Goal: Transaction & Acquisition: Purchase product/service

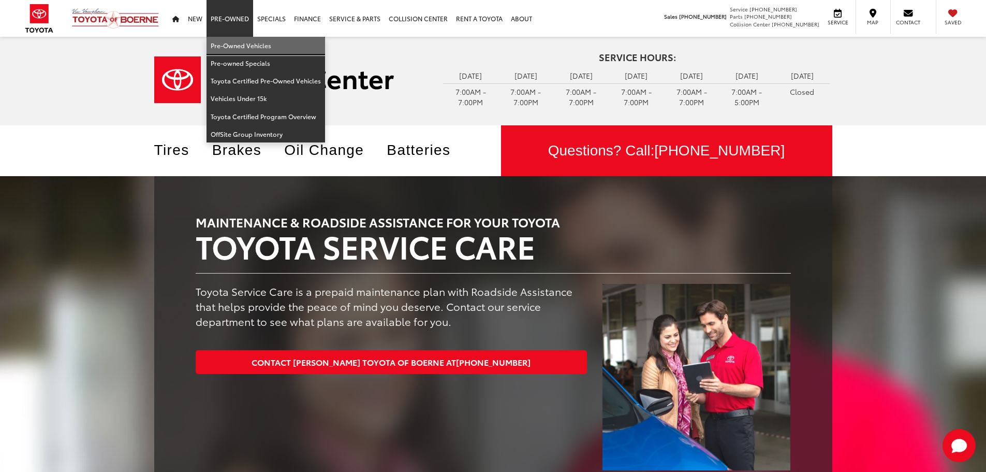
click at [225, 43] on link "Pre-Owned Vehicles" at bounding box center [266, 46] width 119 height 18
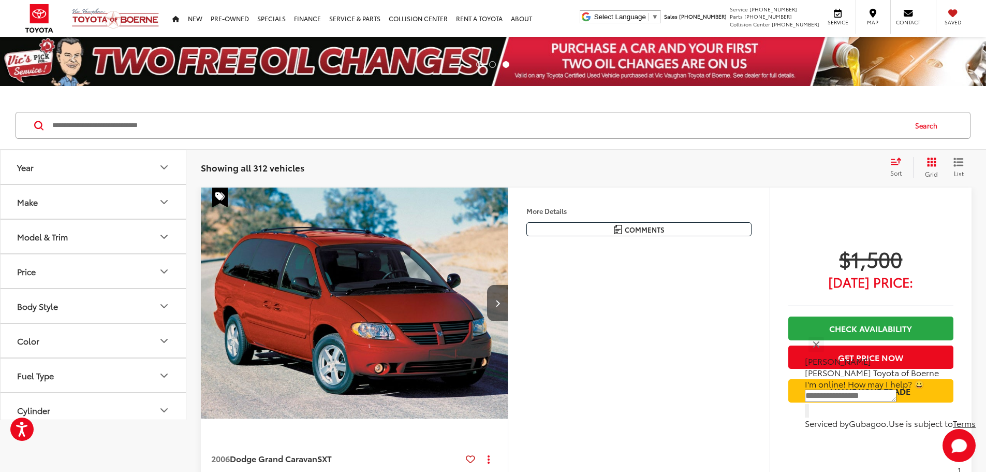
click at [142, 223] on div "Year Make Model & Trim Price * — ****** 0 71000 Special Offers Only Only show v…" at bounding box center [93, 285] width 185 height 270
click at [155, 169] on button "Year" at bounding box center [94, 167] width 186 height 34
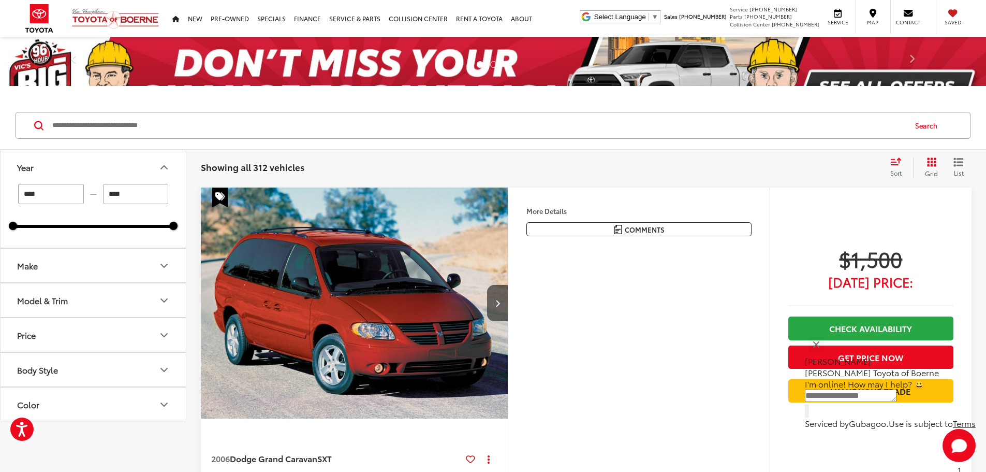
click at [54, 190] on input "****" at bounding box center [51, 194] width 66 height 20
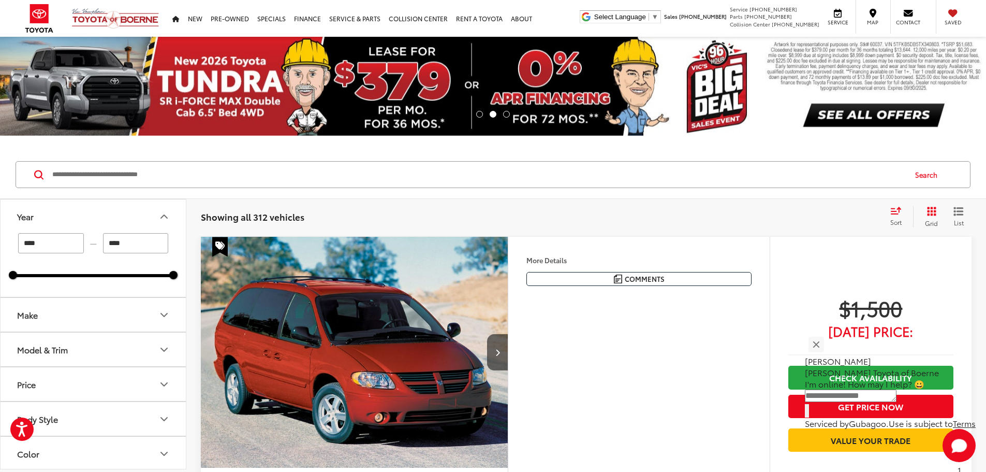
type input "****"
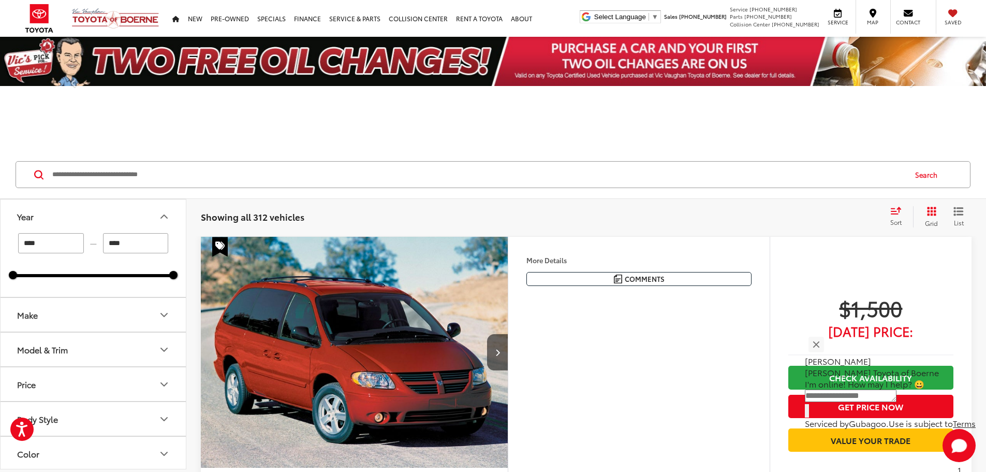
click at [92, 216] on button "Year" at bounding box center [94, 216] width 186 height 34
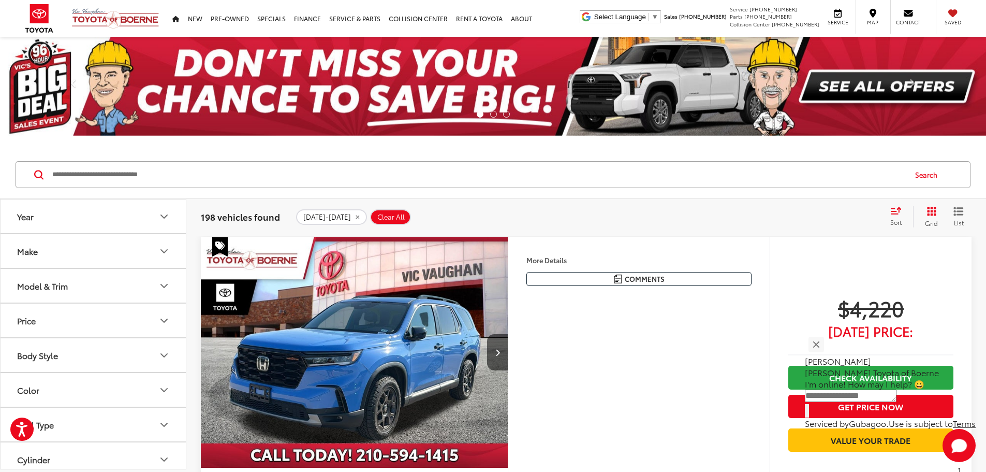
click at [115, 197] on div "Search" at bounding box center [493, 175] width 986 height 48
click at [131, 256] on button "Make" at bounding box center [94, 251] width 186 height 34
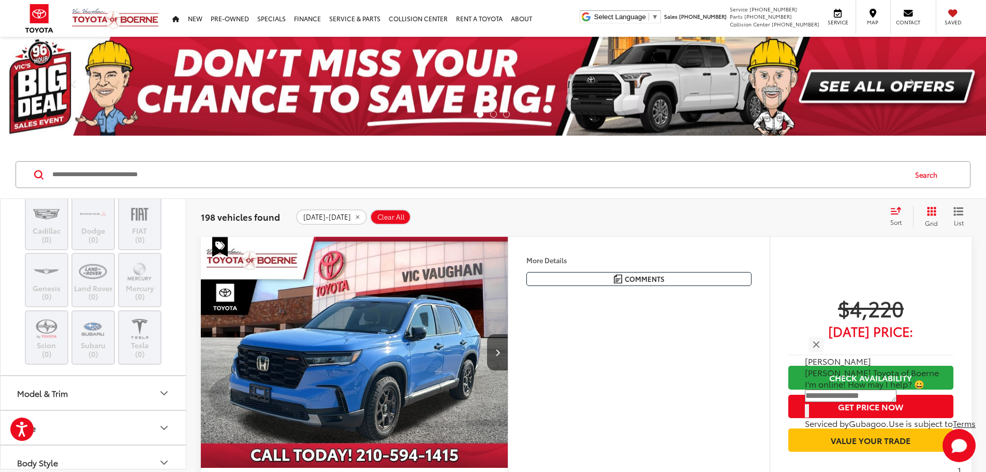
click at [87, 154] on label "Toyota (171)" at bounding box center [93, 146] width 42 height 18
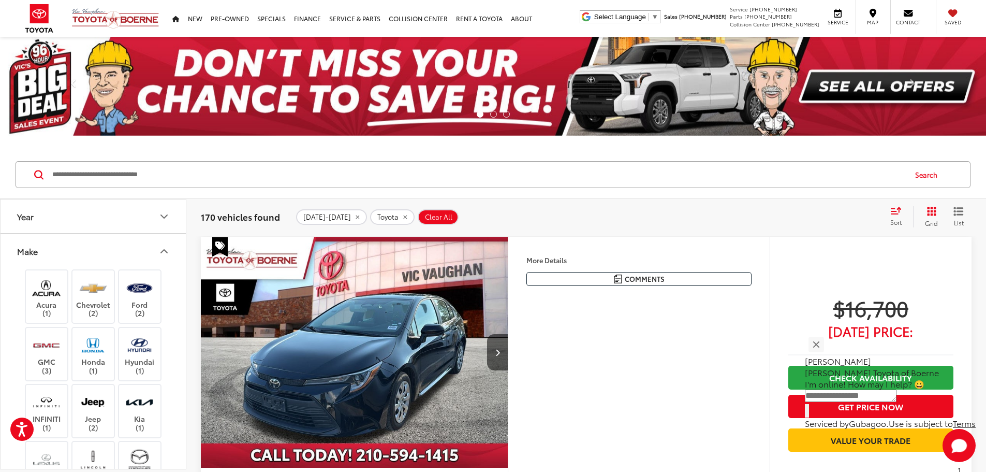
click at [171, 259] on button "Make" at bounding box center [94, 251] width 186 height 34
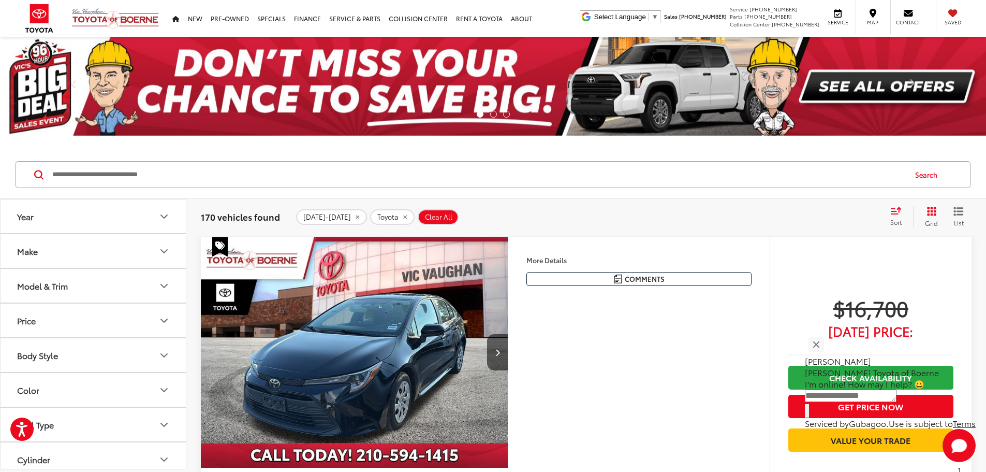
click at [163, 288] on icon "Model & Trim" at bounding box center [164, 286] width 12 height 12
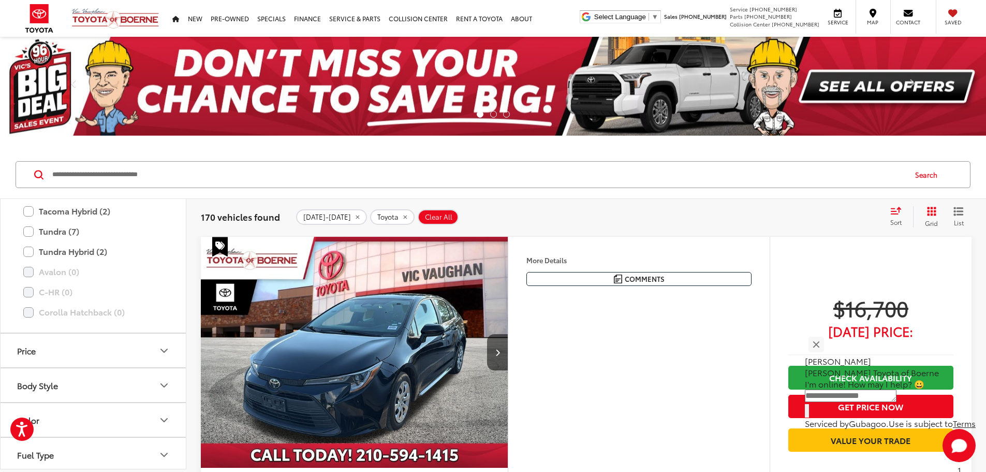
scroll to position [414, 0]
click at [25, 244] on label "Tundra (7)" at bounding box center [93, 249] width 140 height 18
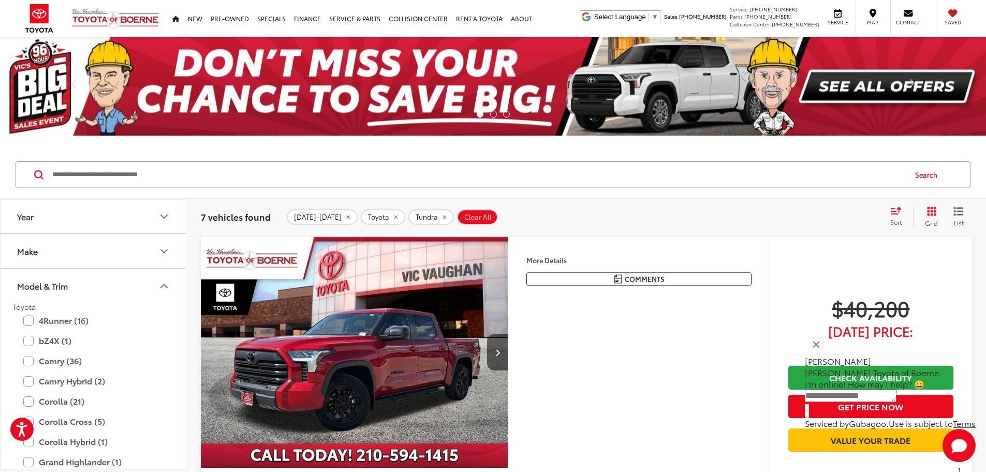
click at [165, 282] on icon "Model & Trim" at bounding box center [164, 286] width 12 height 12
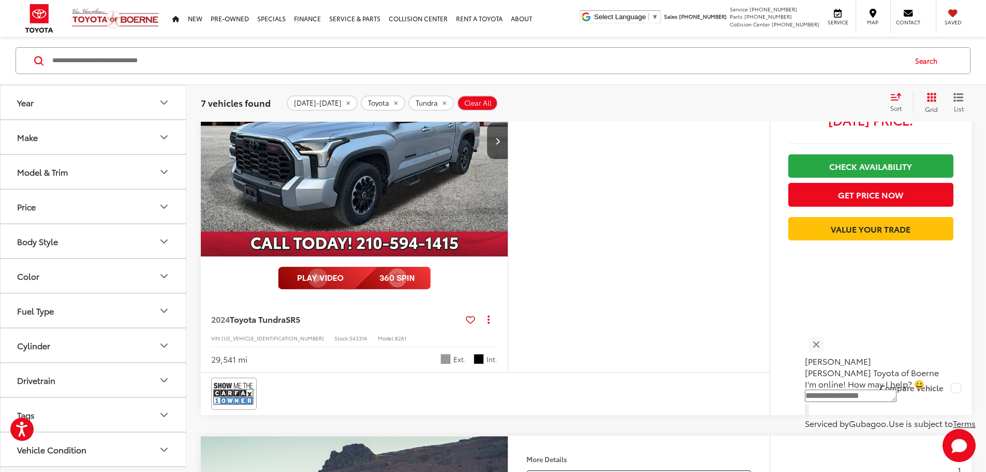
scroll to position [1035, 0]
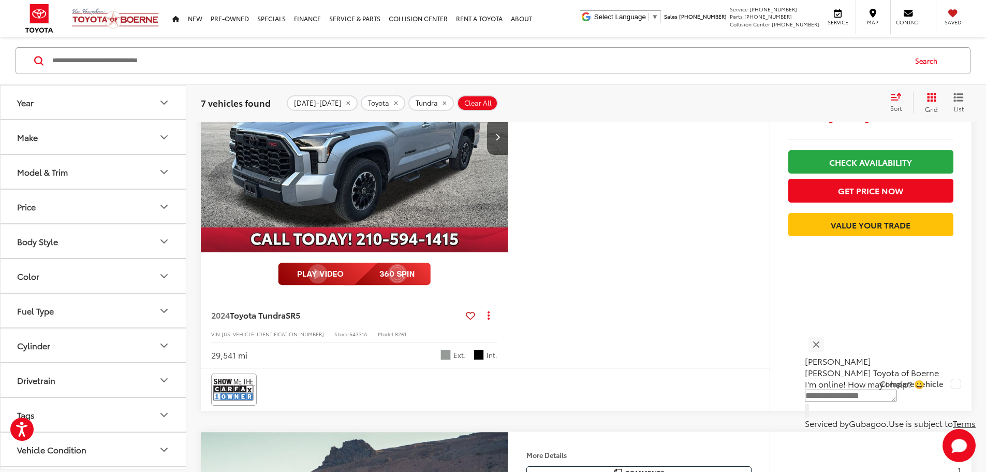
click at [0, 0] on button "More..." at bounding box center [0, 0] width 0 height 0
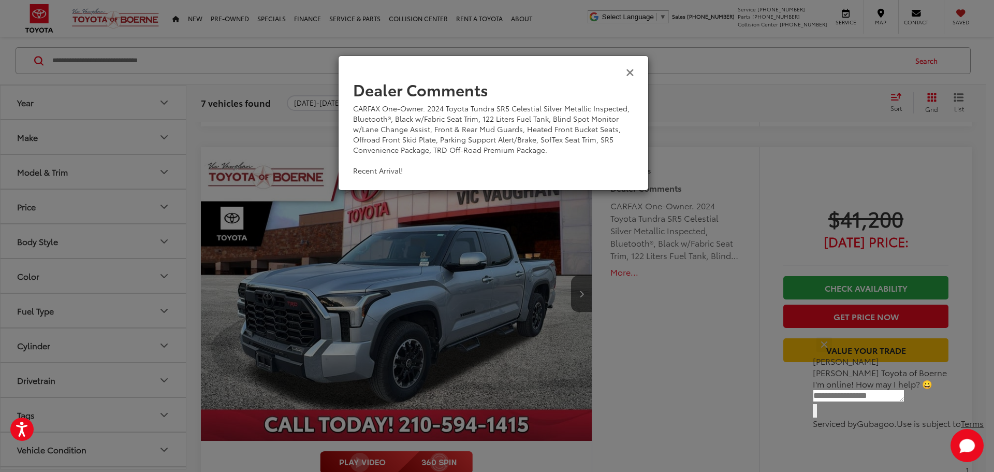
click at [630, 74] on icon "Close" at bounding box center [630, 71] width 8 height 11
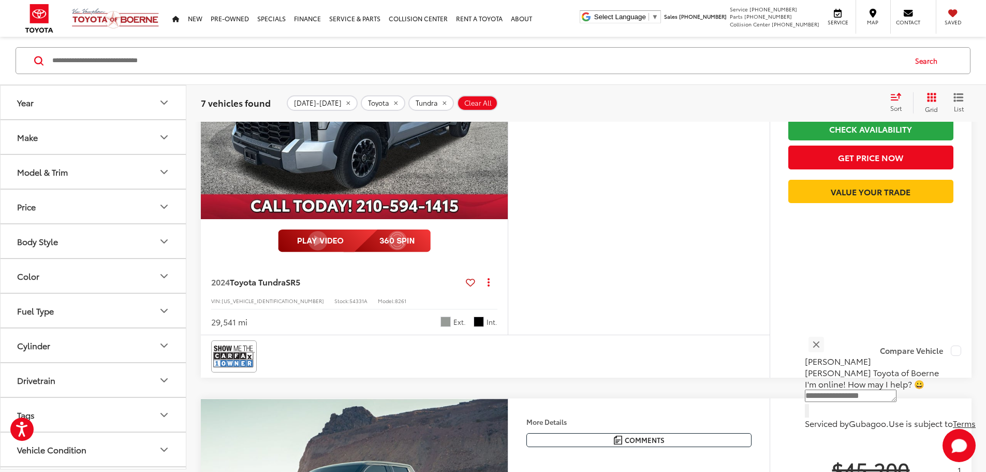
scroll to position [1024, 0]
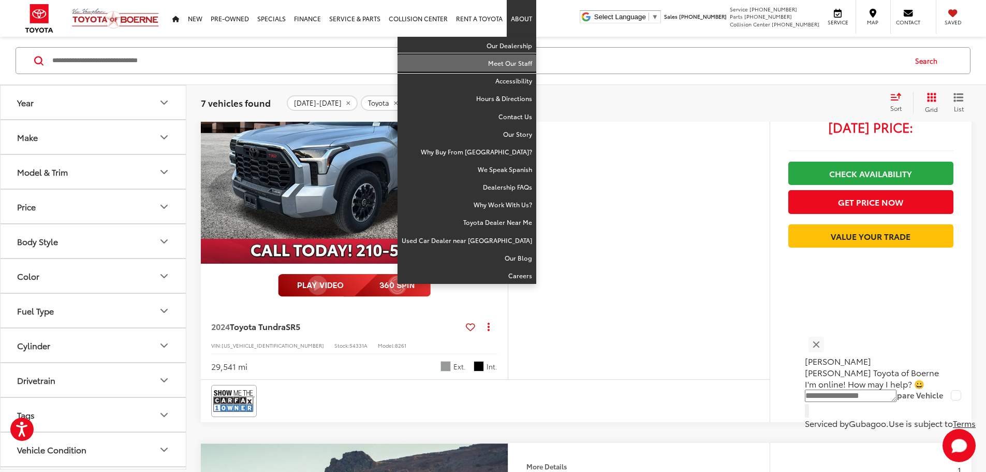
drag, startPoint x: 507, startPoint y: 68, endPoint x: 436, endPoint y: 282, distance: 225.7
click at [507, 68] on link "Meet Our Staff" at bounding box center [467, 63] width 139 height 18
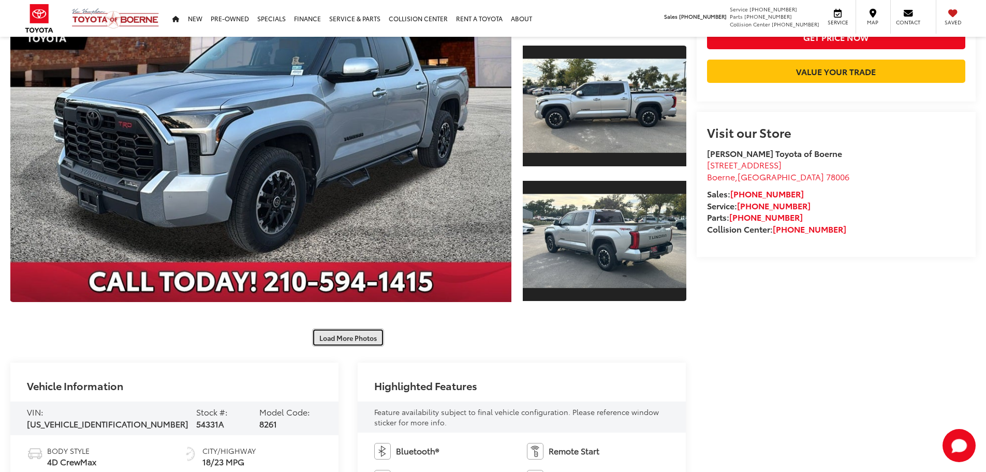
click at [364, 337] on button "Load More Photos" at bounding box center [348, 337] width 72 height 18
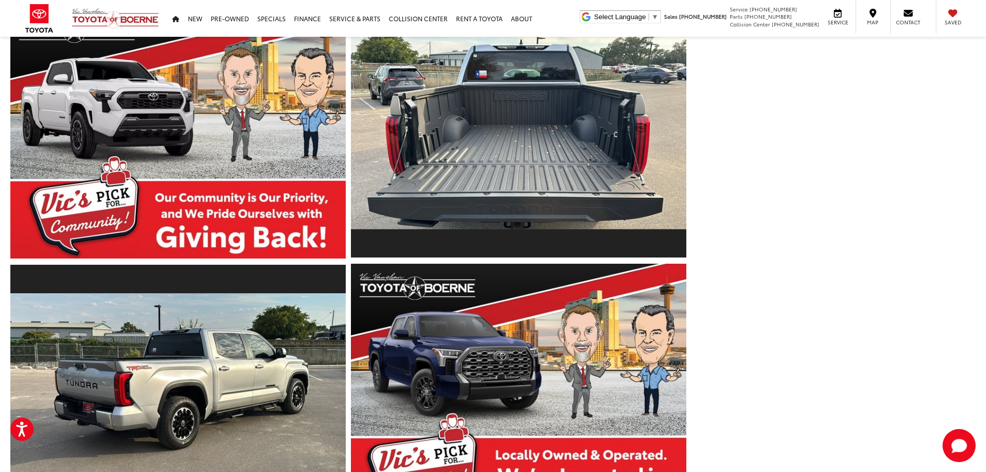
scroll to position [797, 0]
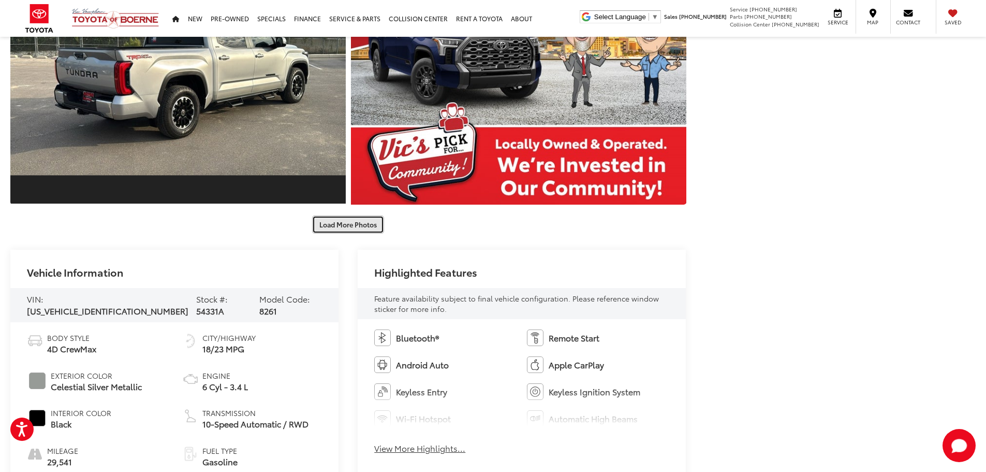
click at [360, 227] on button "Load More Photos" at bounding box center [348, 224] width 72 height 18
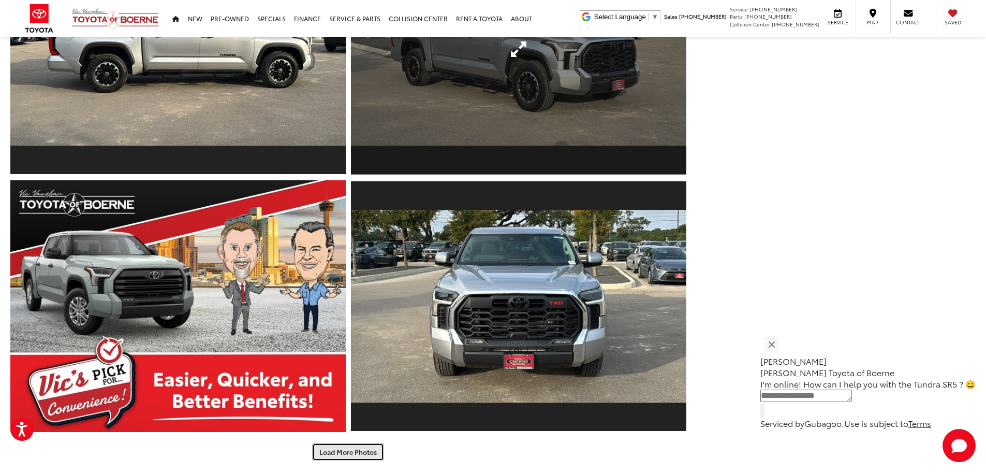
scroll to position [1103, 0]
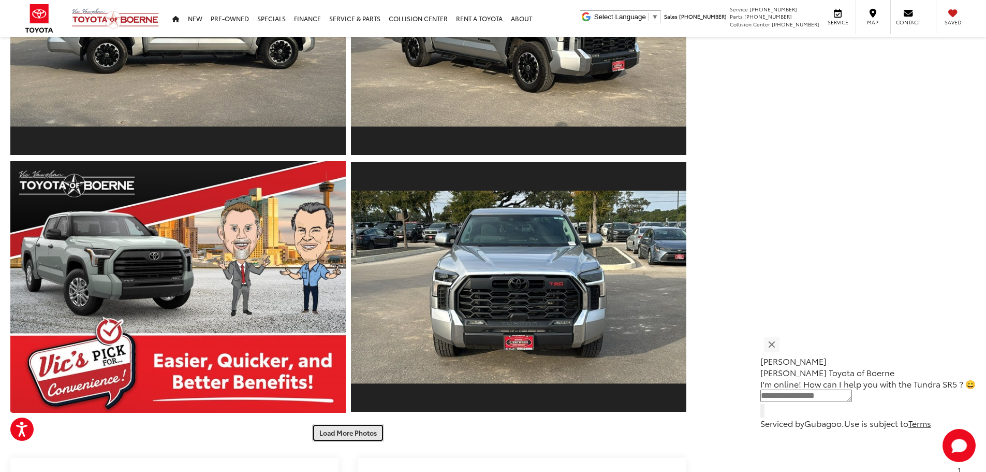
click at [368, 428] on button "Load More Photos" at bounding box center [348, 432] width 72 height 18
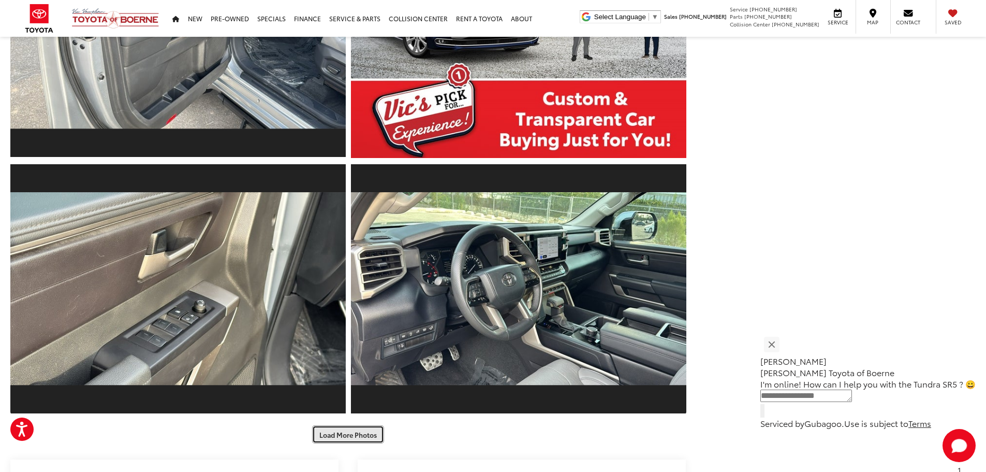
scroll to position [1620, 0]
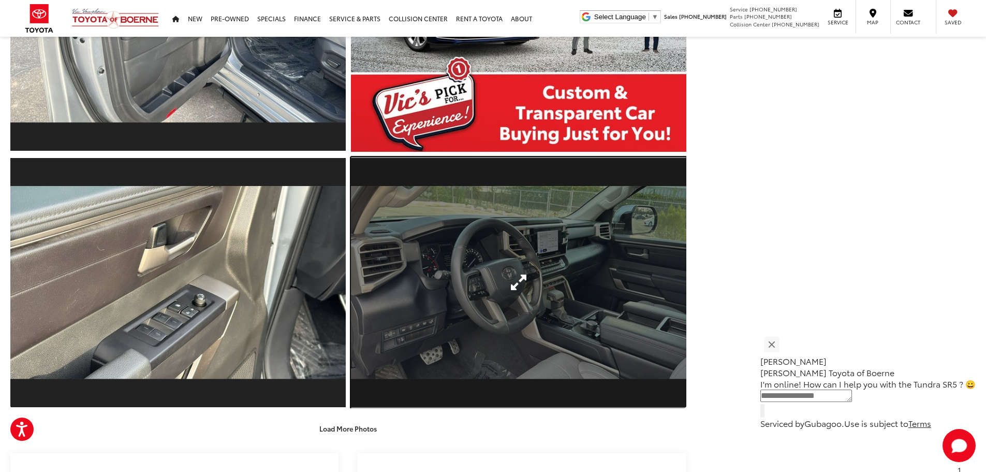
click at [487, 296] on link "Expand Photo 15" at bounding box center [518, 283] width 335 height 252
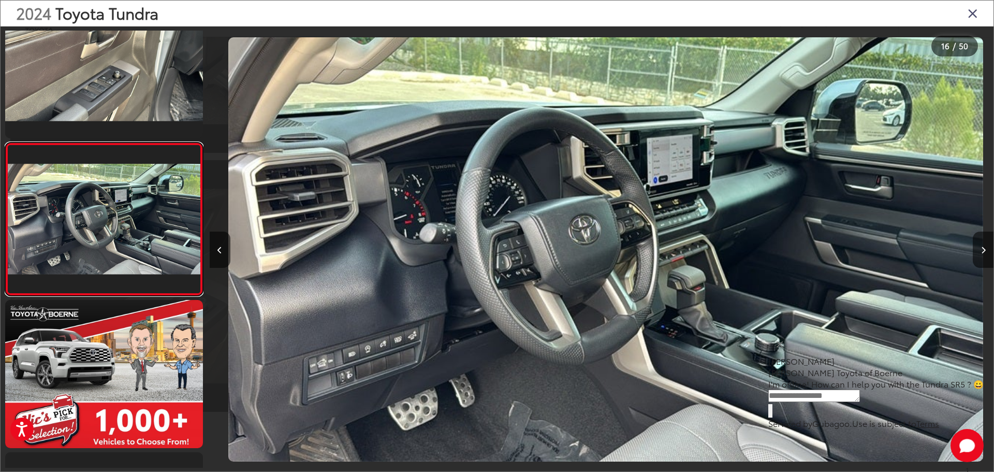
scroll to position [0, 11759]
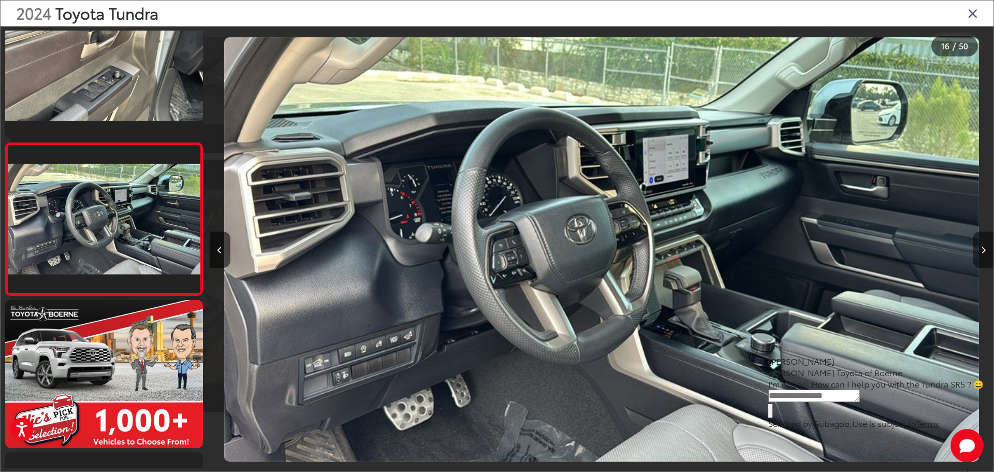
click at [980, 257] on button "Next image" at bounding box center [983, 249] width 21 height 36
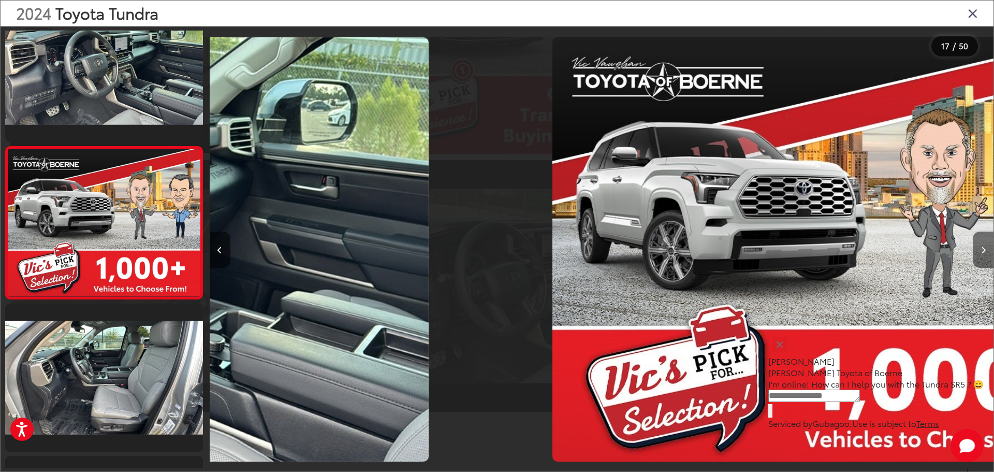
scroll to position [2325, 0]
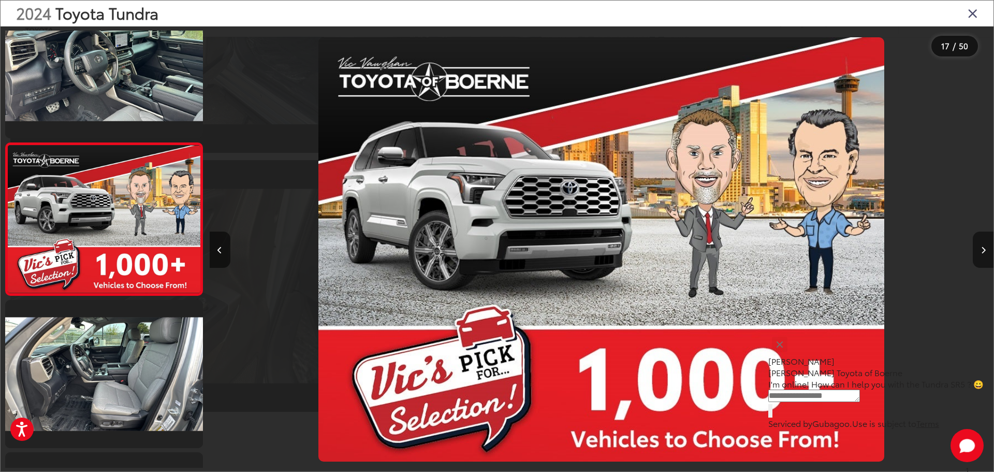
click at [980, 257] on button "Next image" at bounding box center [983, 249] width 21 height 36
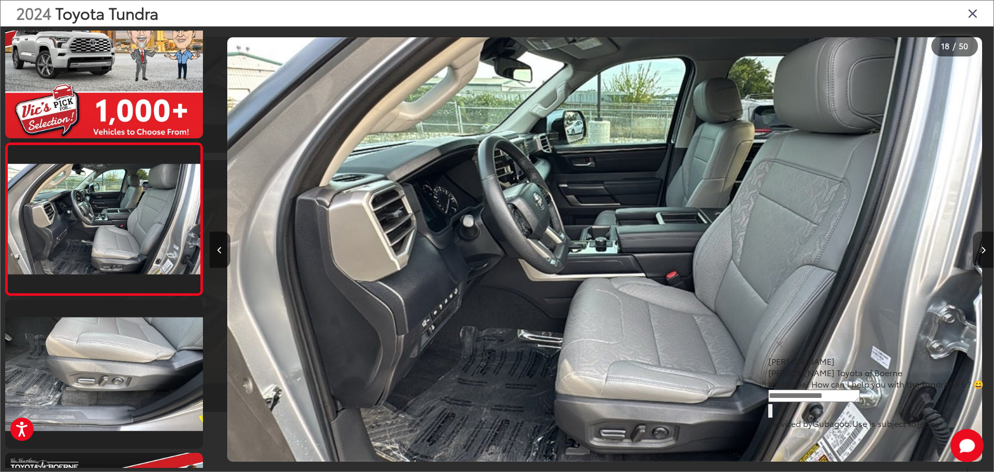
scroll to position [0, 13326]
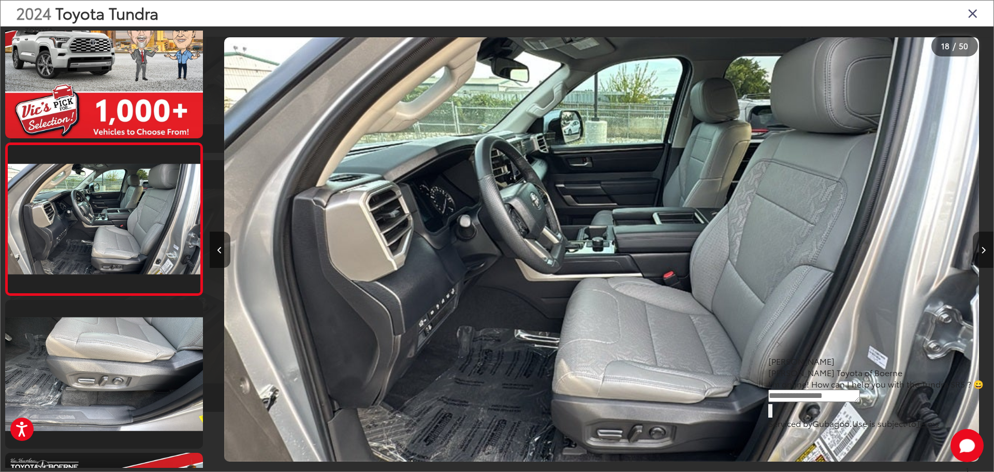
click at [980, 257] on button "Next image" at bounding box center [983, 249] width 21 height 36
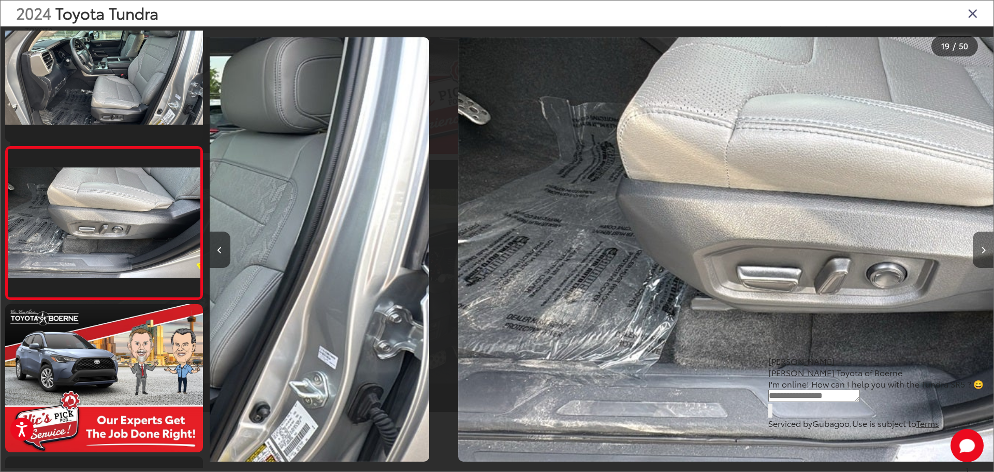
scroll to position [2630, 0]
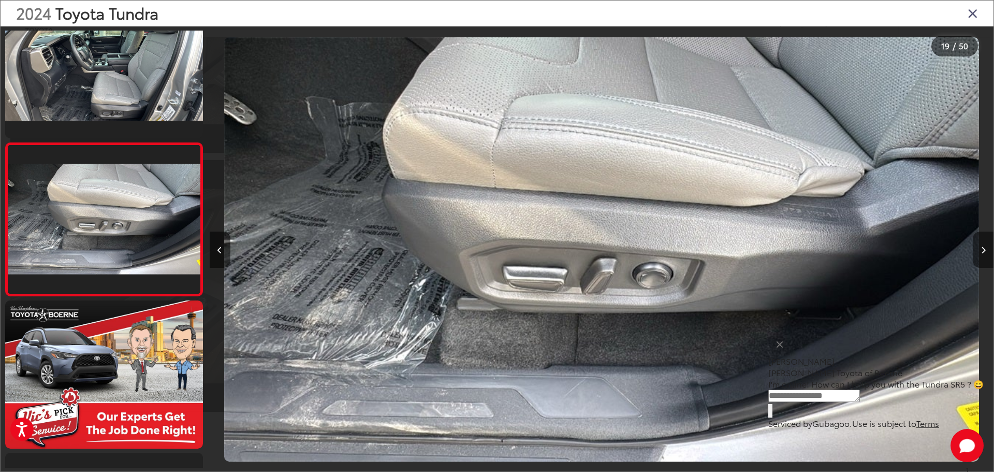
click at [980, 257] on button "Next image" at bounding box center [983, 249] width 21 height 36
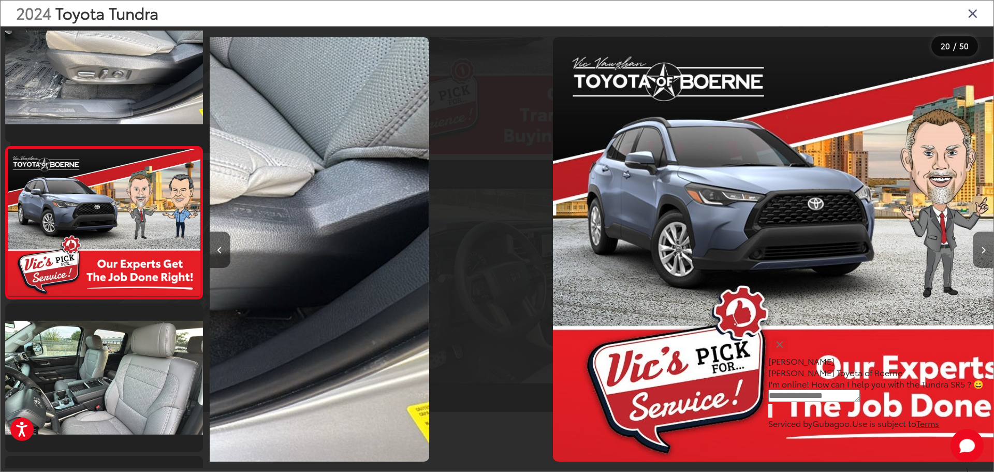
scroll to position [2782, 0]
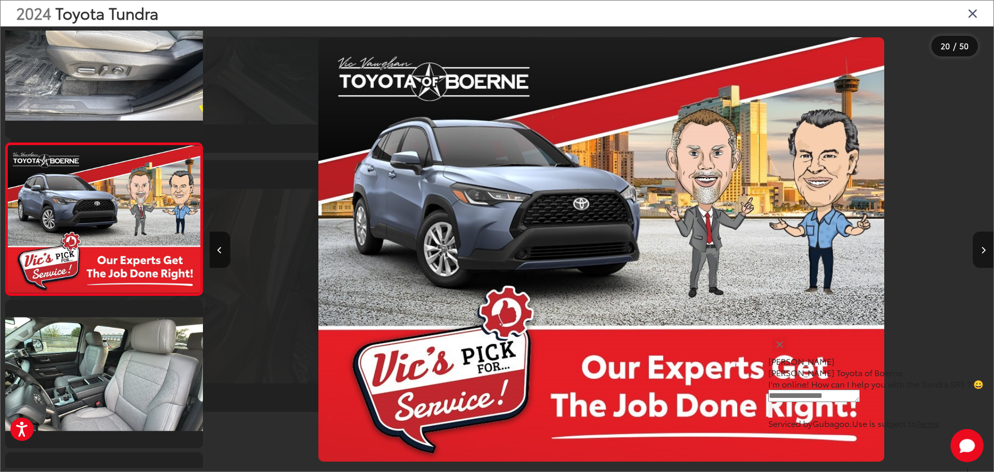
click at [980, 257] on button "Next image" at bounding box center [983, 249] width 21 height 36
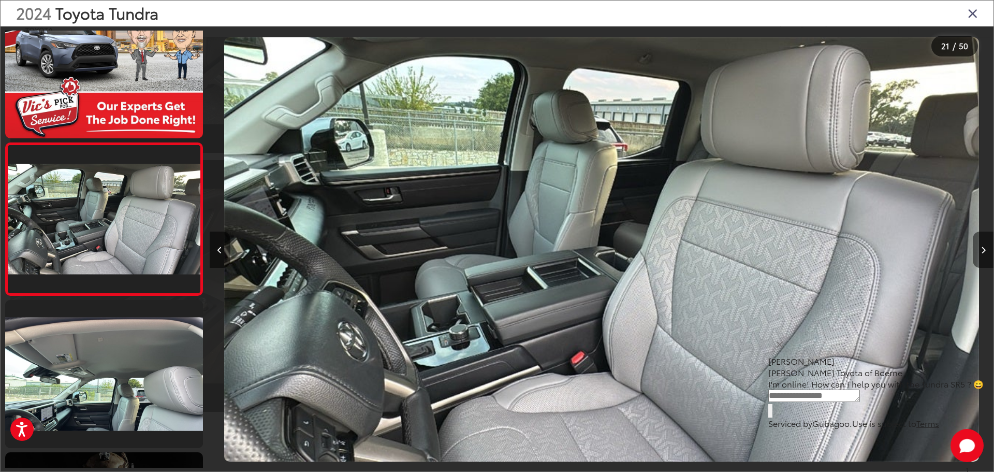
click at [982, 248] on icon "Next image" at bounding box center [983, 249] width 5 height 7
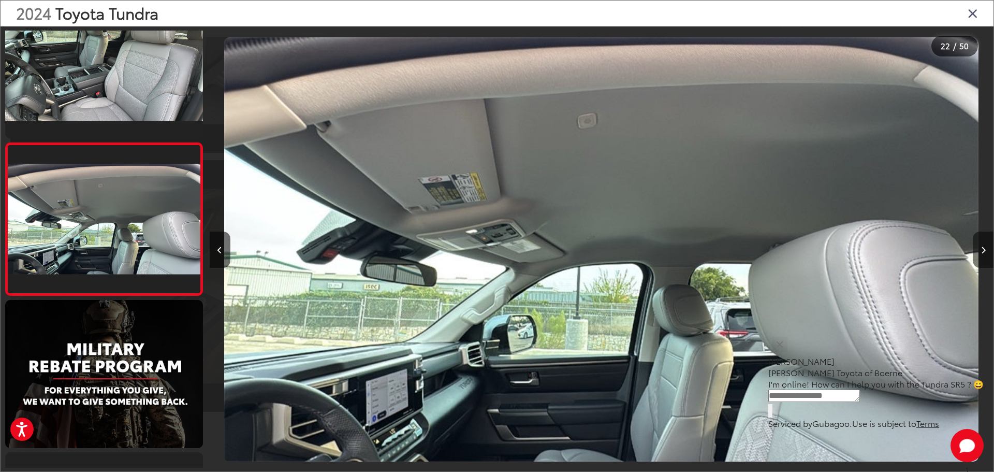
click at [982, 248] on icon "Next image" at bounding box center [983, 249] width 5 height 7
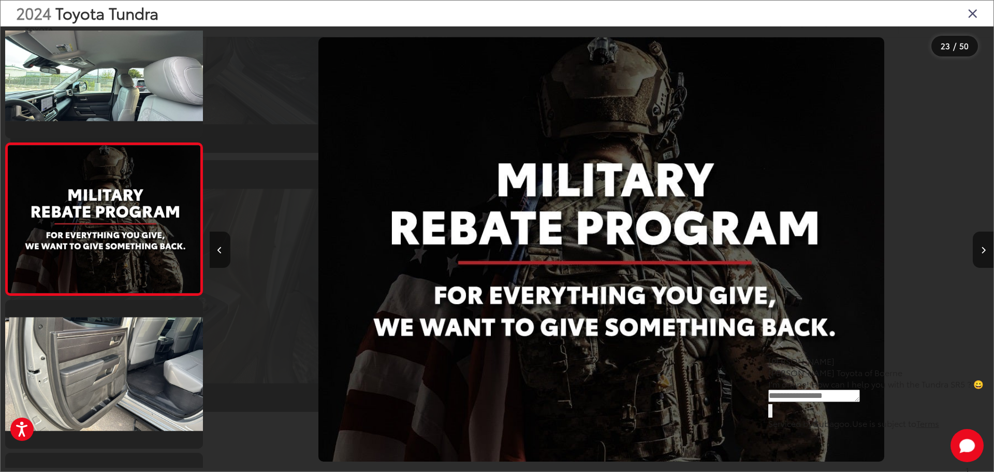
click at [982, 16] on div "2024 Toyota Tundra" at bounding box center [497, 14] width 993 height 26
click at [972, 16] on icon "Close gallery" at bounding box center [972, 12] width 10 height 13
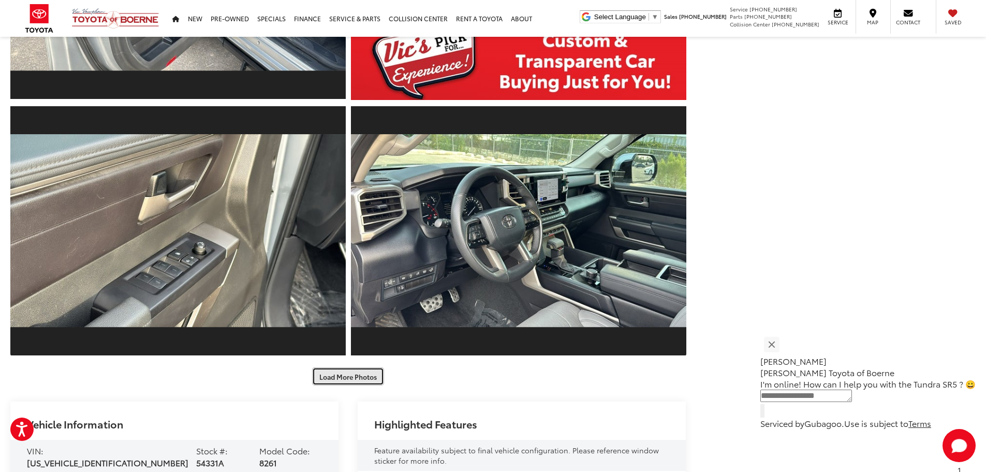
click at [337, 380] on button "Load More Photos" at bounding box center [348, 376] width 72 height 18
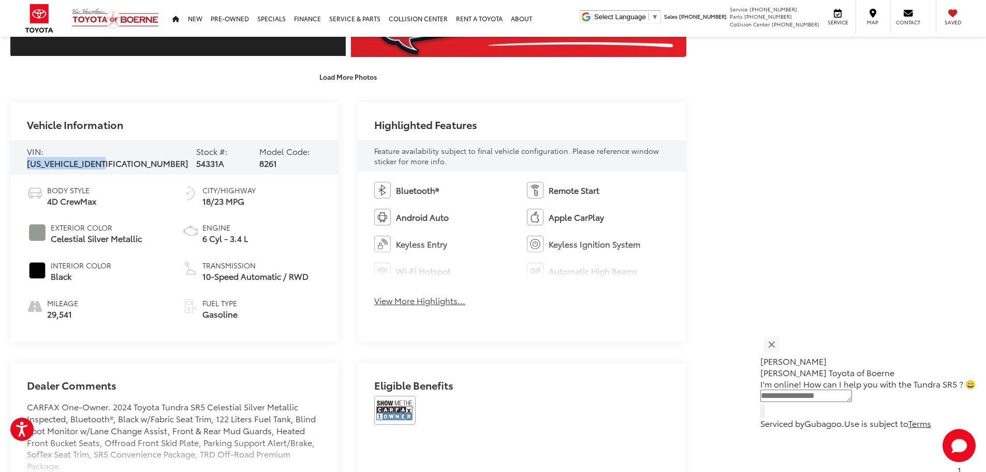
drag, startPoint x: 129, startPoint y: 157, endPoint x: 47, endPoint y: 155, distance: 82.3
click at [47, 155] on div "VIN: 5TFLA5AB2RX035490 Stock #: 54331A Model Code: 8261" at bounding box center [174, 157] width 328 height 34
copy span "[US_VEHICLE_IDENTIFICATION_NUMBER]"
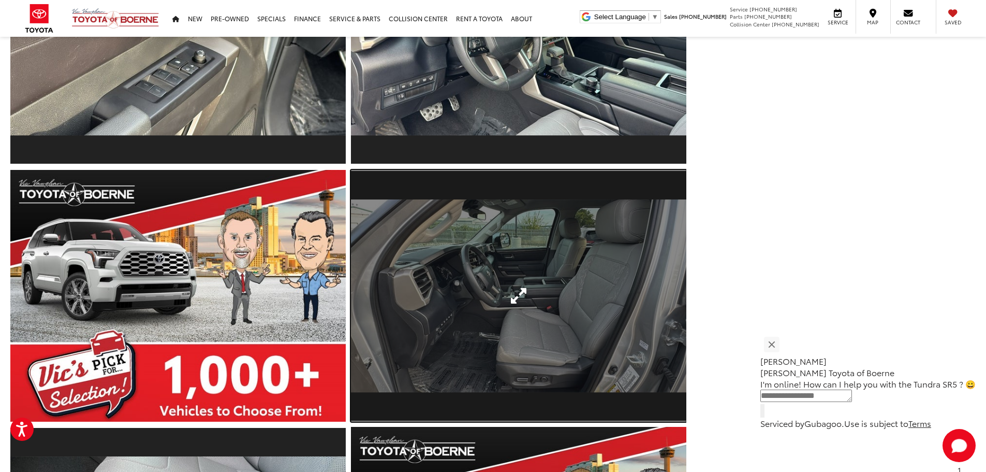
click at [589, 281] on link "Expand Photo 17" at bounding box center [518, 296] width 335 height 252
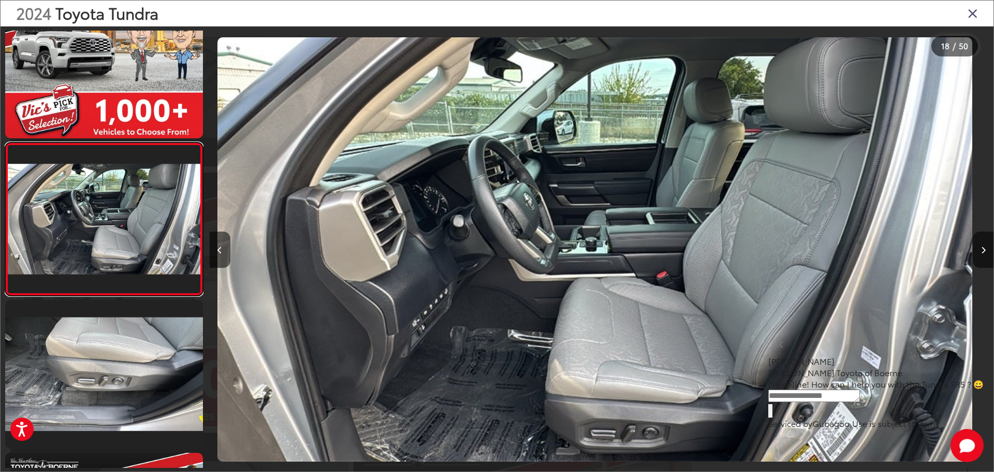
scroll to position [0, 13326]
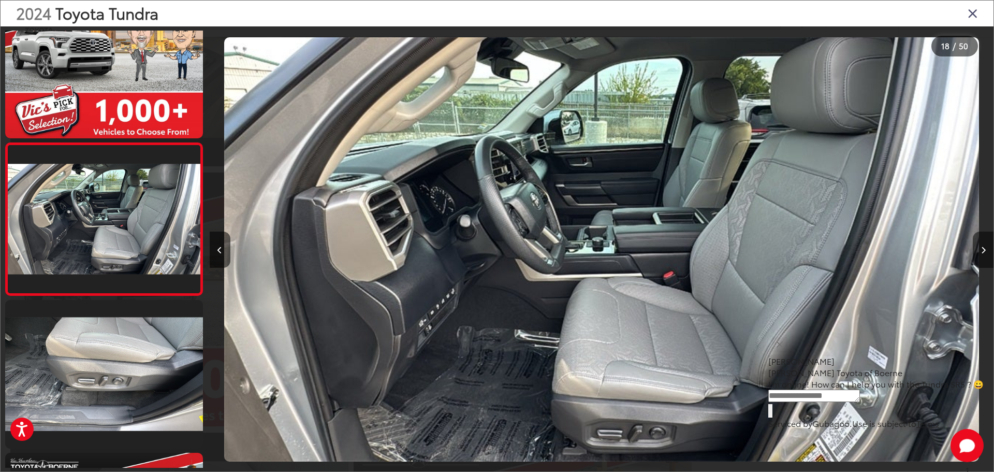
click at [986, 249] on button "Next image" at bounding box center [983, 249] width 21 height 36
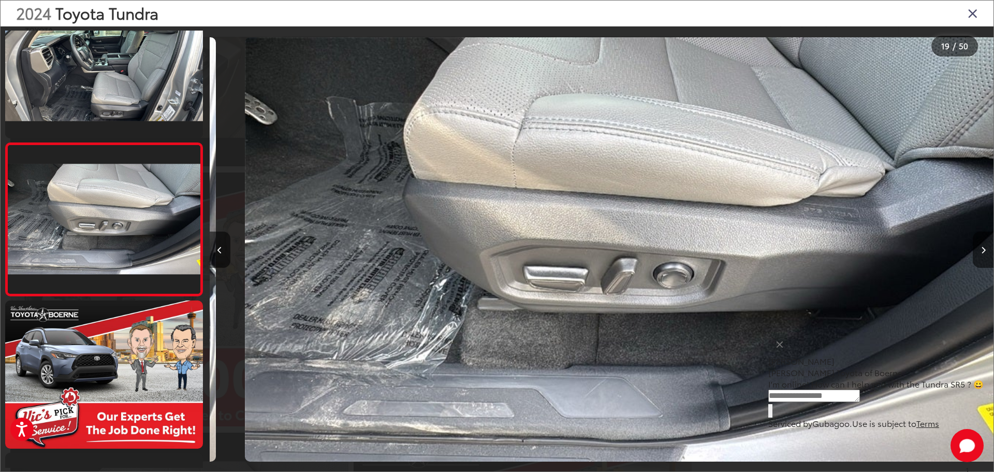
scroll to position [0, 14110]
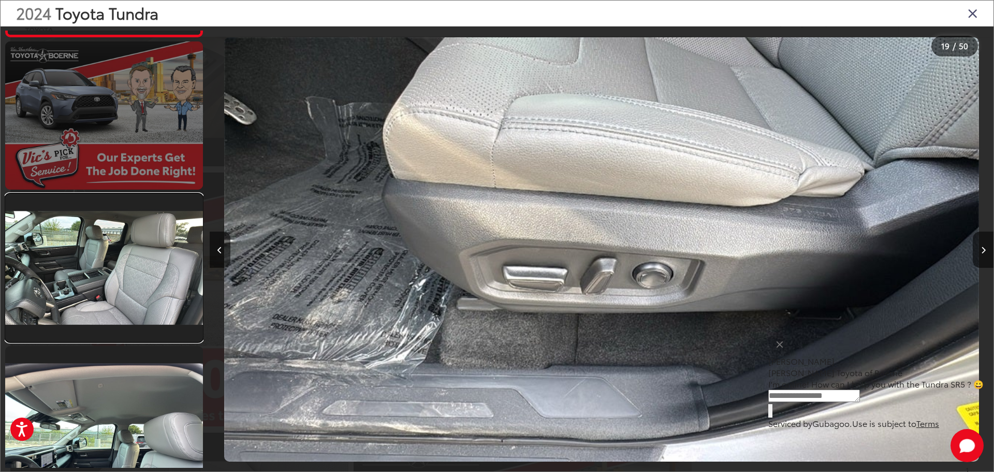
click at [98, 302] on link at bounding box center [104, 268] width 198 height 148
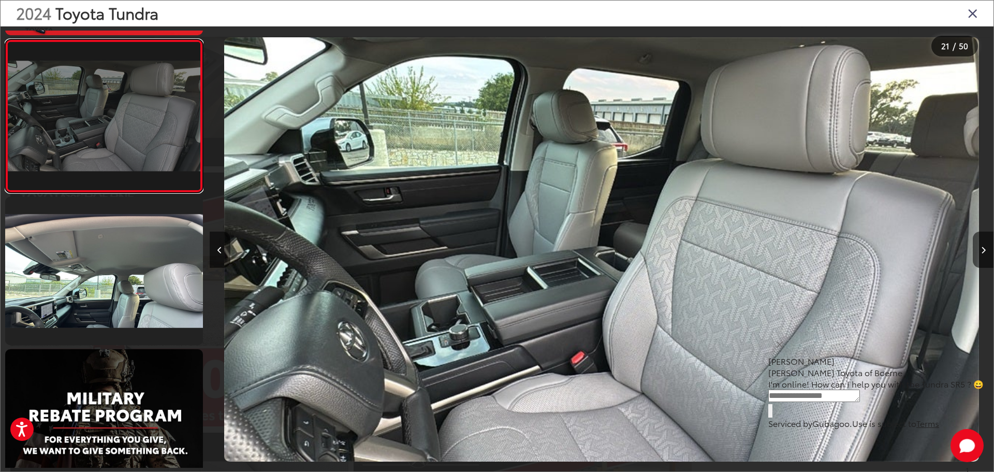
scroll to position [3038, 0]
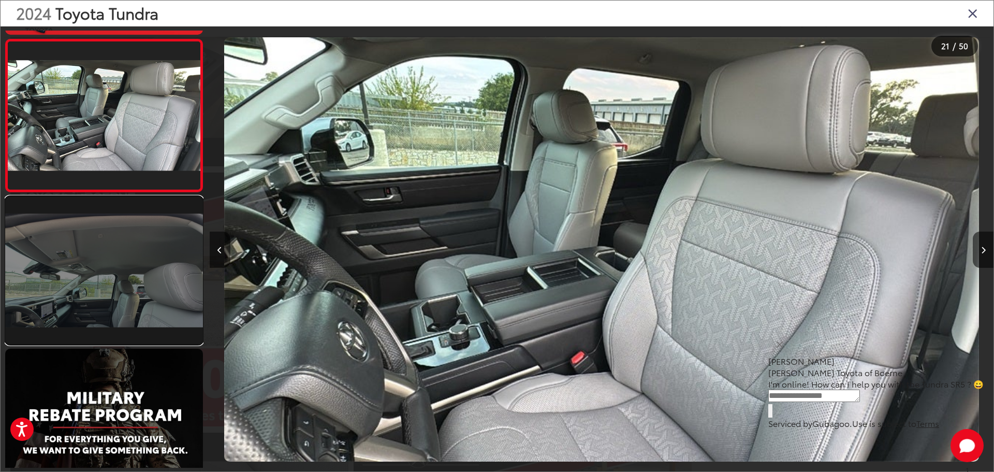
click at [127, 285] on link at bounding box center [104, 270] width 198 height 148
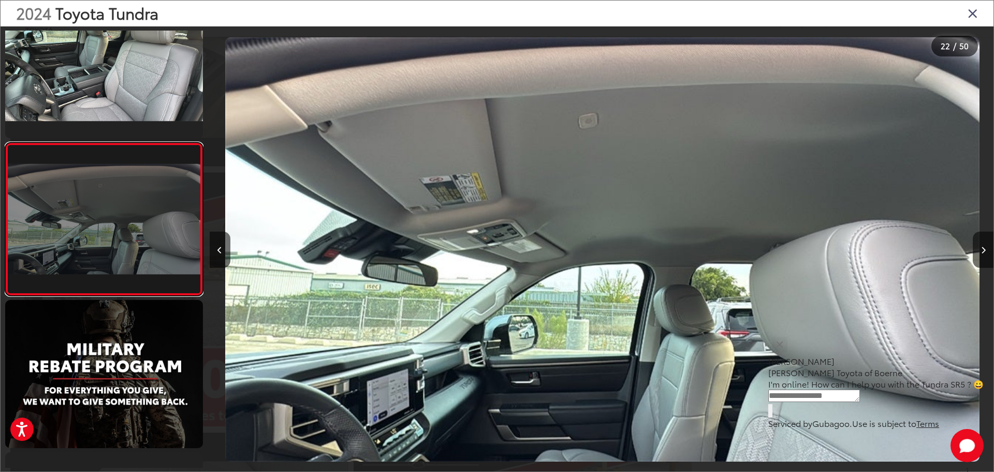
scroll to position [0, 16462]
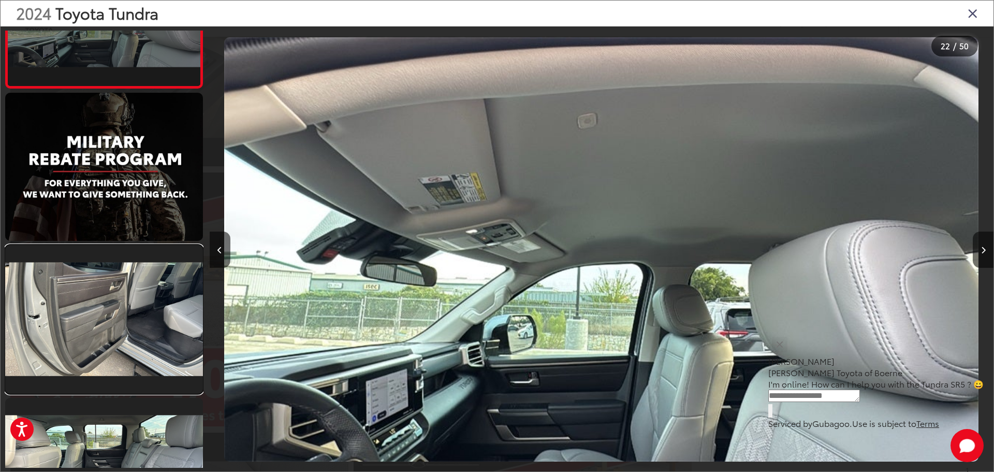
click at [127, 285] on link at bounding box center [104, 319] width 198 height 148
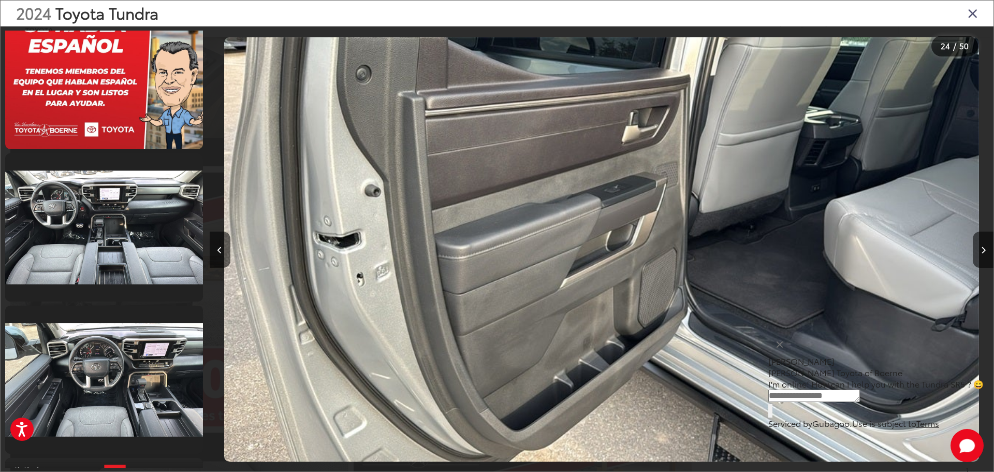
scroll to position [3857, 0]
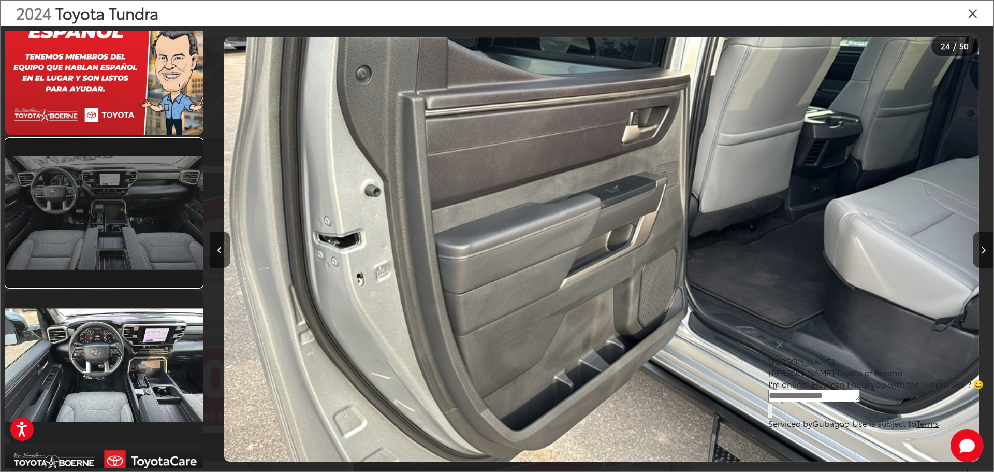
click at [129, 241] on link at bounding box center [104, 213] width 198 height 148
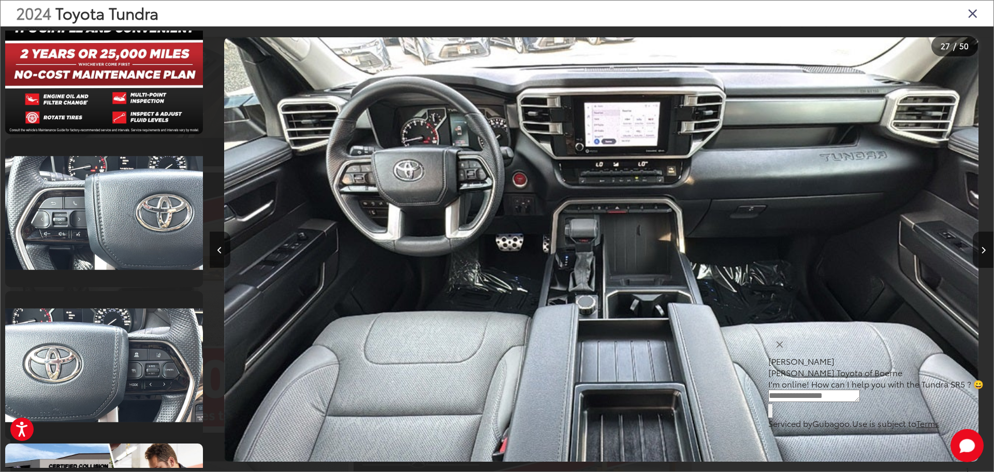
scroll to position [4469, 0]
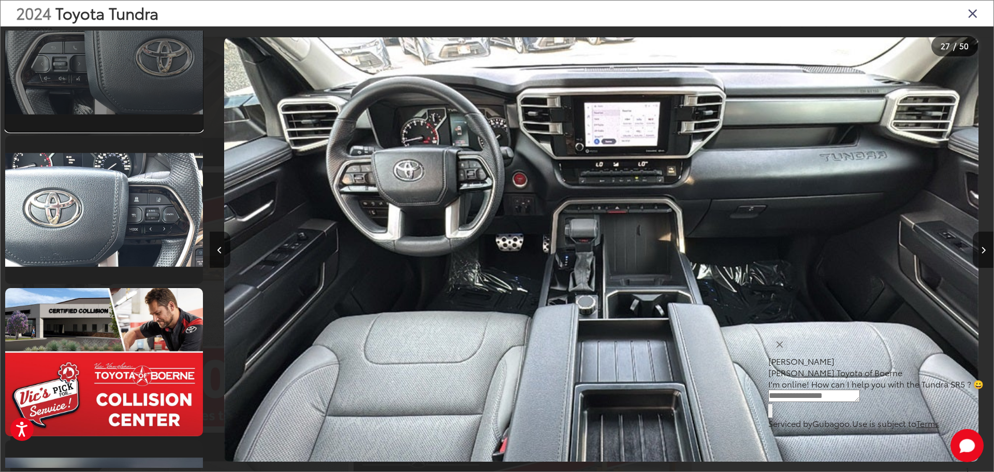
drag, startPoint x: 118, startPoint y: 86, endPoint x: 127, endPoint y: 99, distance: 16.4
click at [118, 86] on link at bounding box center [104, 57] width 198 height 148
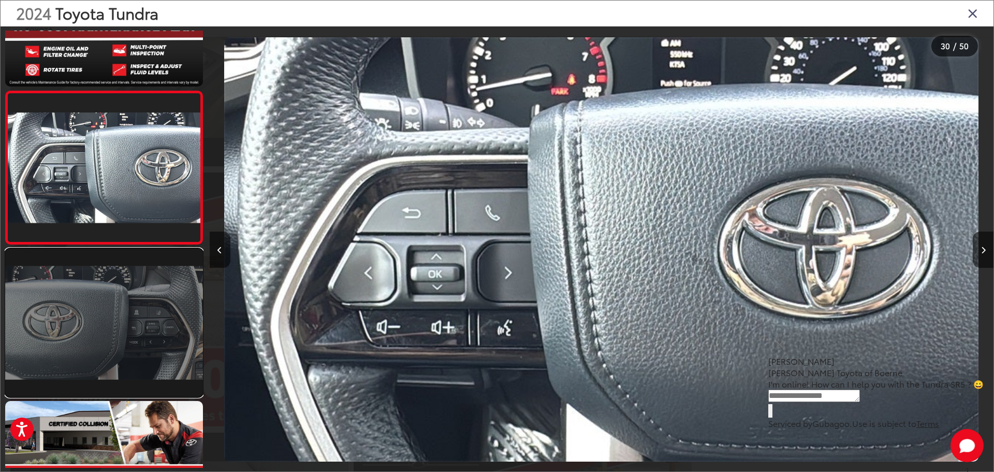
click at [154, 303] on link at bounding box center [104, 322] width 198 height 148
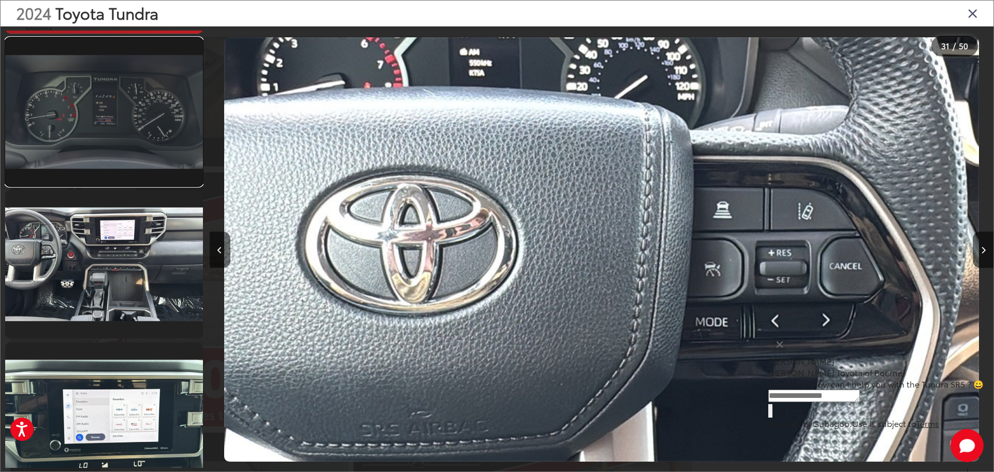
click at [135, 122] on link at bounding box center [104, 112] width 198 height 148
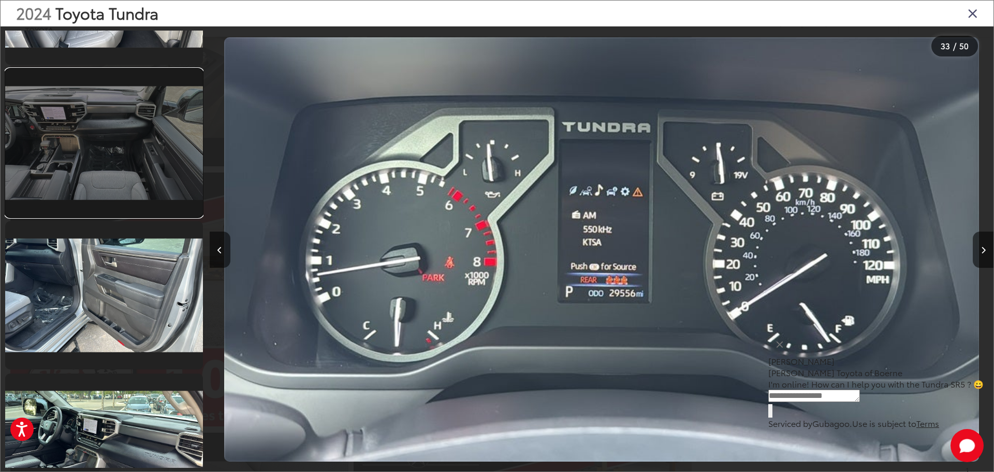
click at [111, 178] on link at bounding box center [104, 143] width 198 height 148
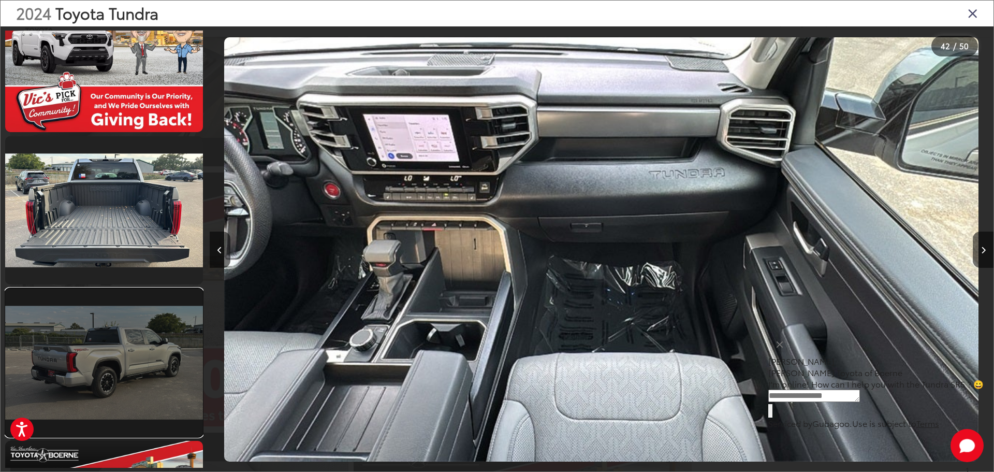
click at [157, 318] on link at bounding box center [104, 362] width 198 height 148
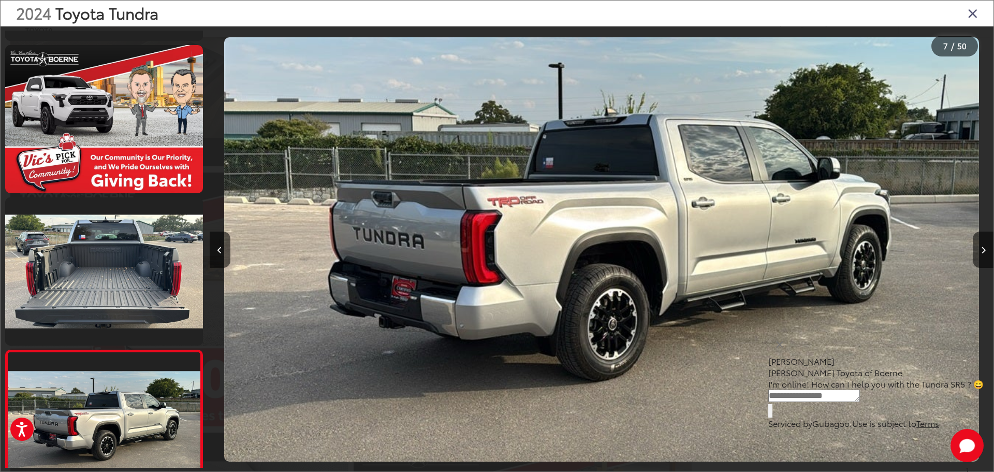
click at [966, 15] on div "2024 Toyota Tundra" at bounding box center [497, 14] width 993 height 26
click at [967, 14] on div "2024 Toyota Tundra" at bounding box center [497, 14] width 993 height 26
click at [976, 17] on icon "Close gallery" at bounding box center [972, 12] width 10 height 13
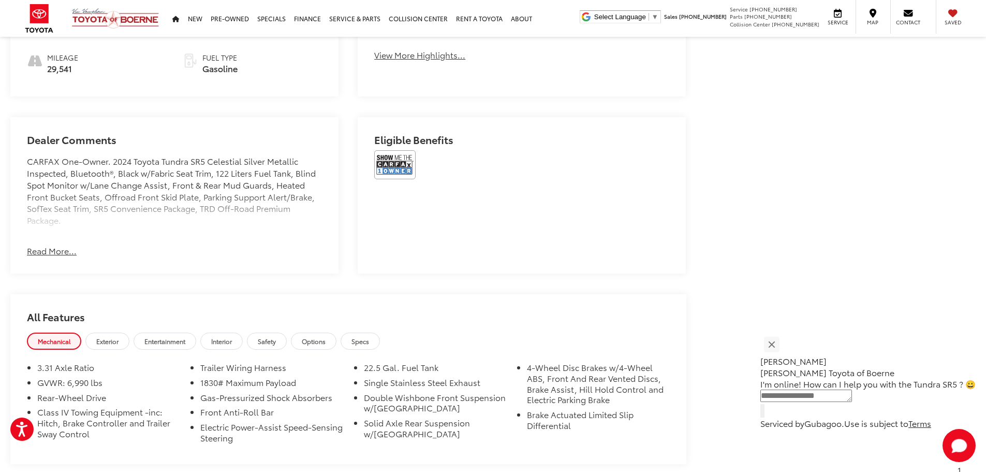
click at [42, 250] on button "Read More..." at bounding box center [52, 251] width 50 height 12
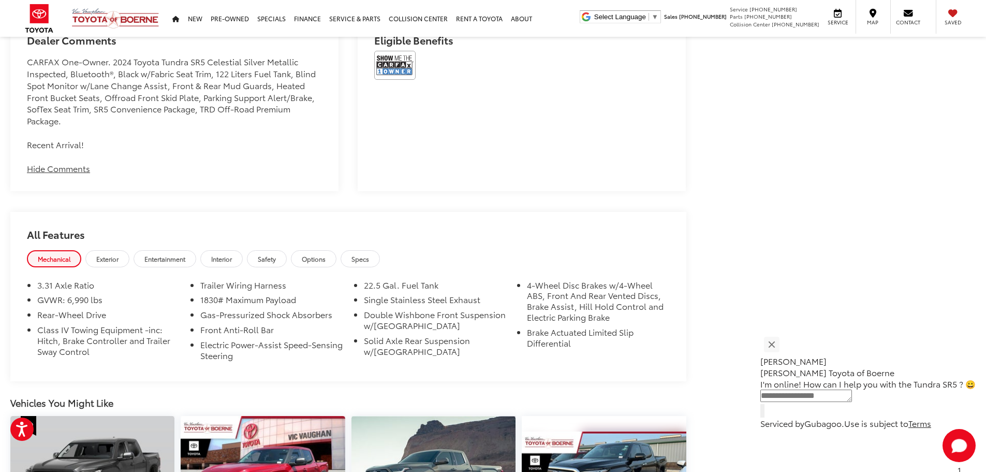
scroll to position [2834, 0]
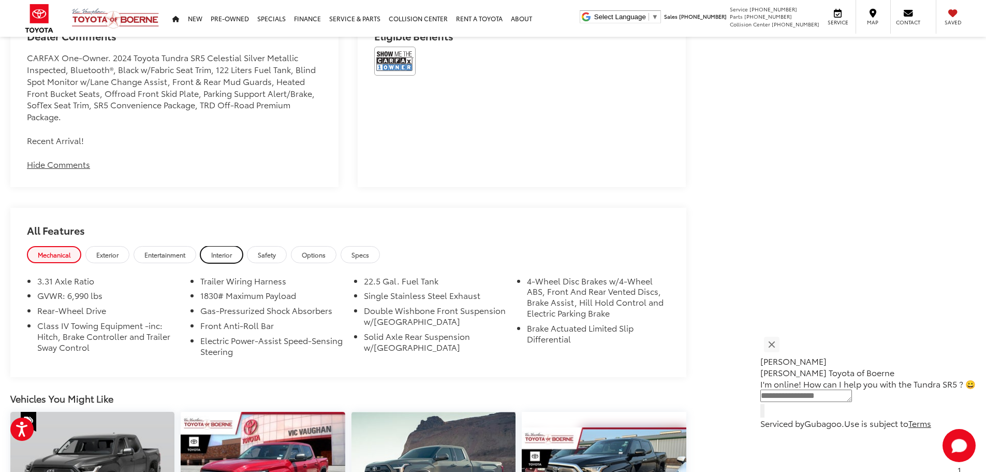
click at [231, 251] on span "Interior" at bounding box center [221, 254] width 21 height 9
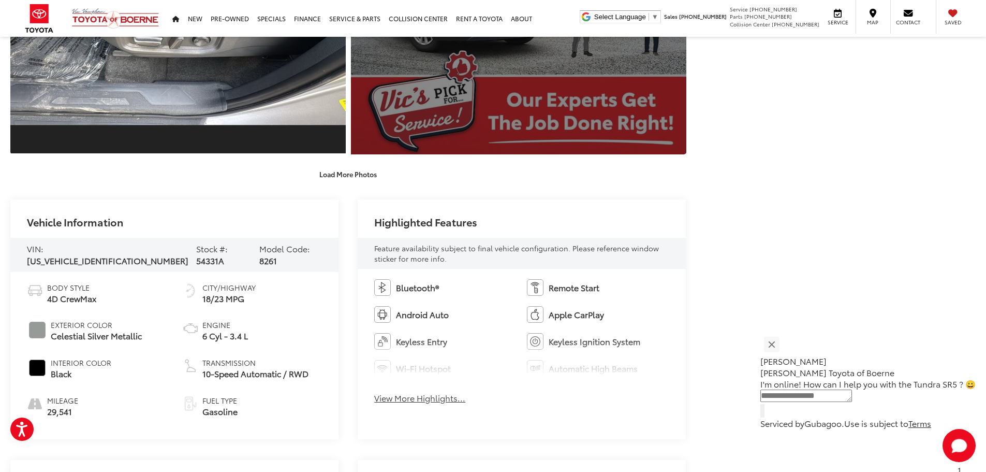
scroll to position [2433, 0]
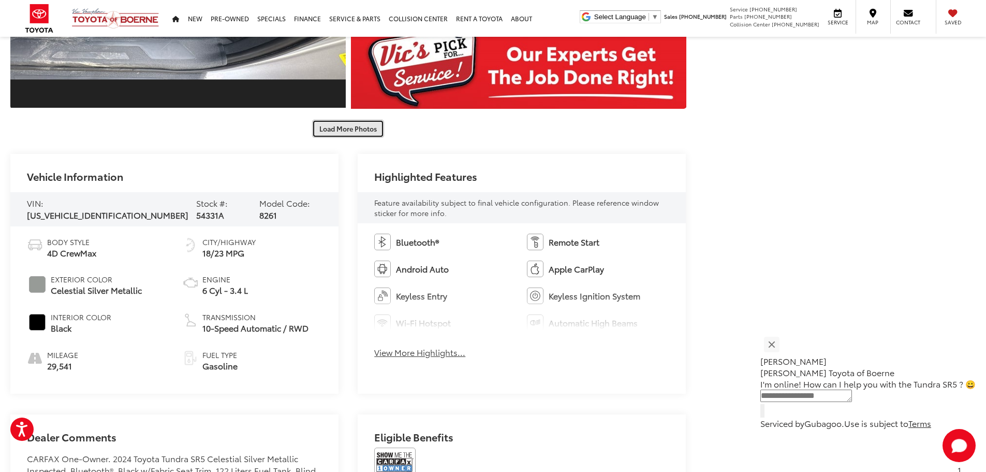
click at [381, 129] on button "Load More Photos" at bounding box center [348, 129] width 72 height 18
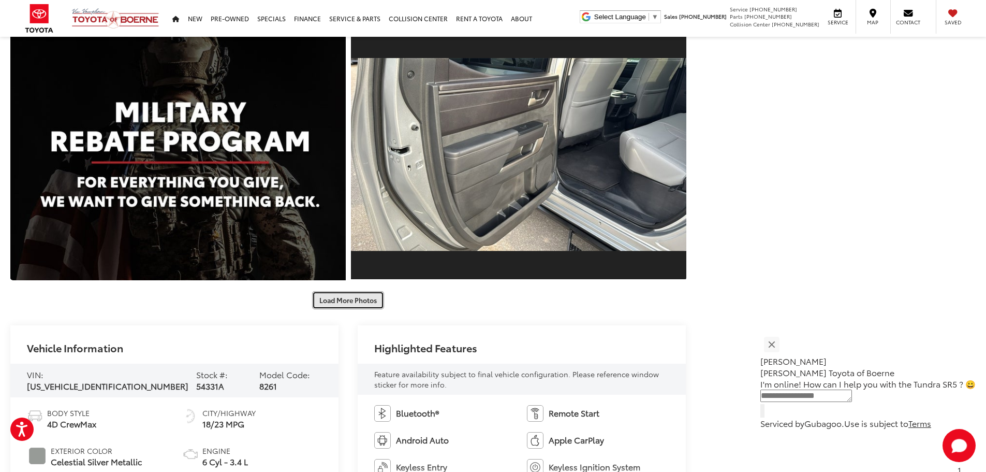
scroll to position [2951, 0]
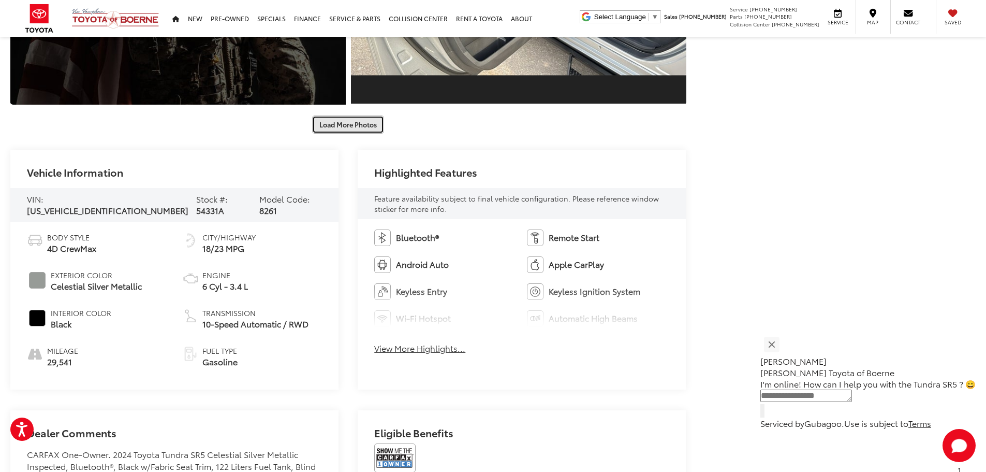
click at [371, 128] on button "Load More Photos" at bounding box center [348, 124] width 72 height 18
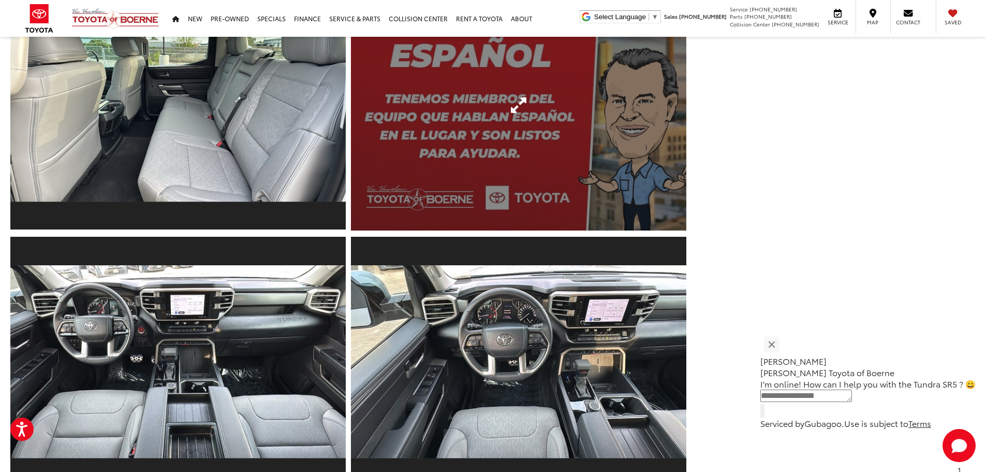
scroll to position [3106, 0]
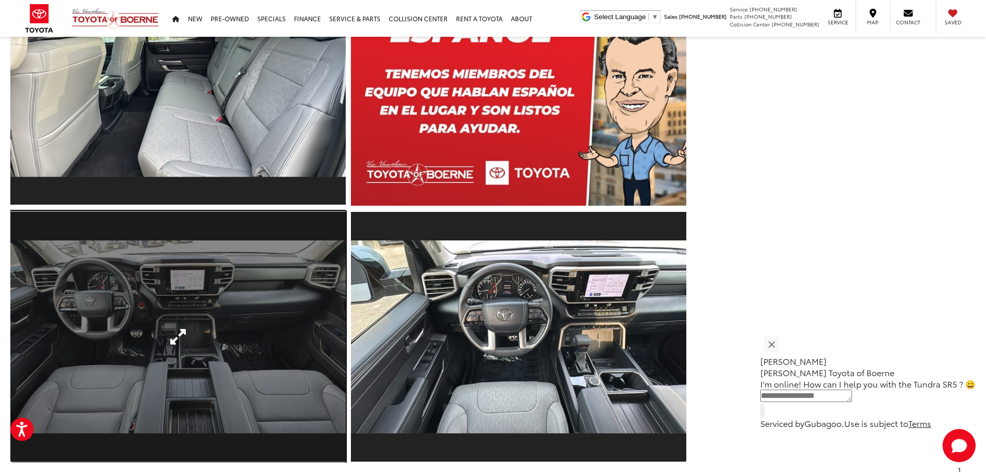
click at [232, 313] on link "Expand Photo 26" at bounding box center [177, 337] width 335 height 252
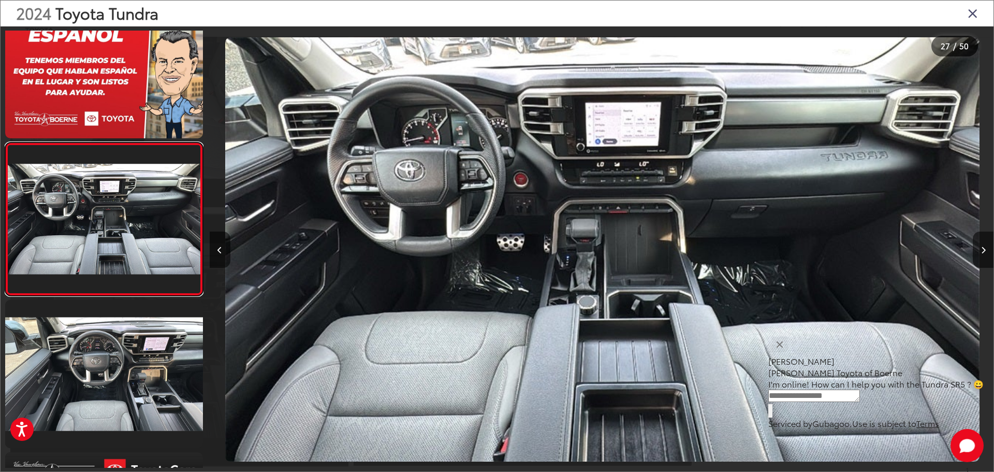
scroll to position [0, 20382]
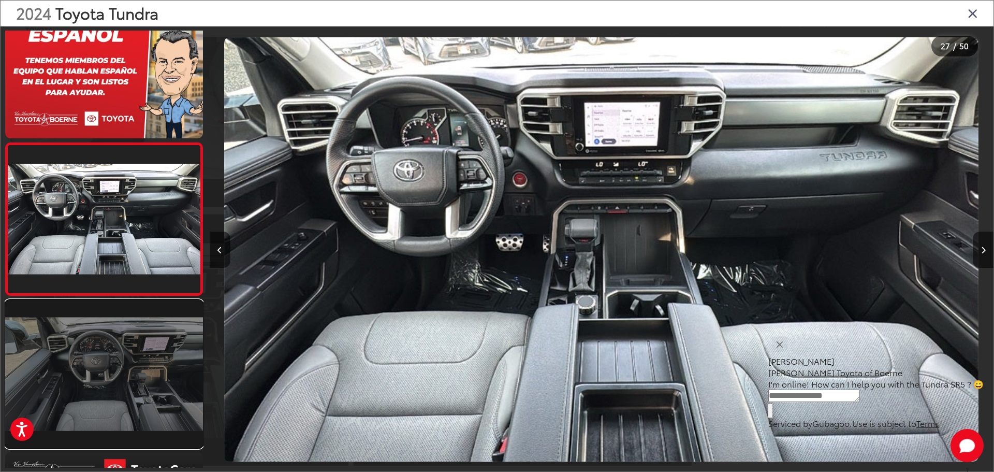
click at [102, 340] on link at bounding box center [104, 374] width 198 height 148
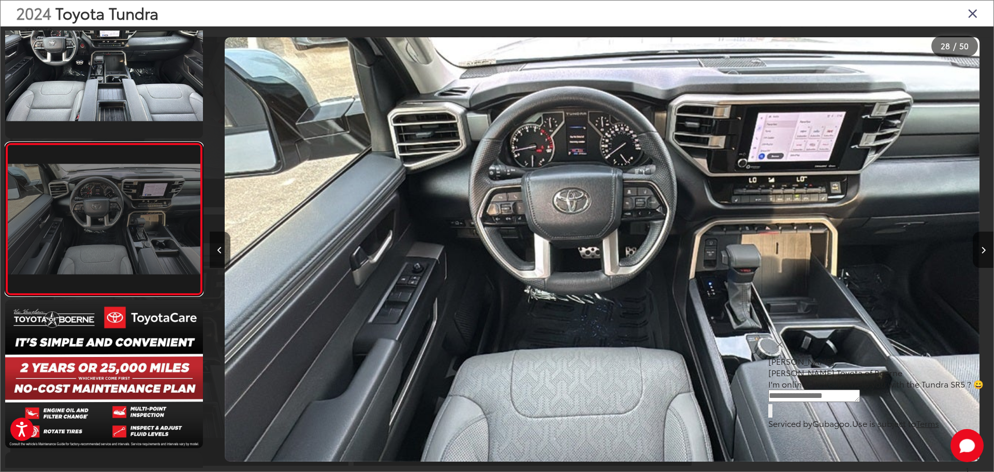
scroll to position [0, 21166]
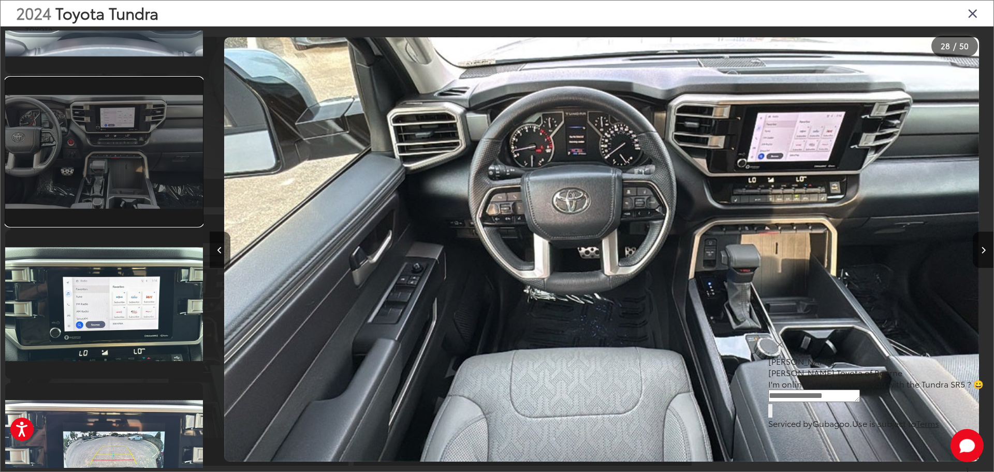
click at [114, 181] on link at bounding box center [104, 152] width 198 height 148
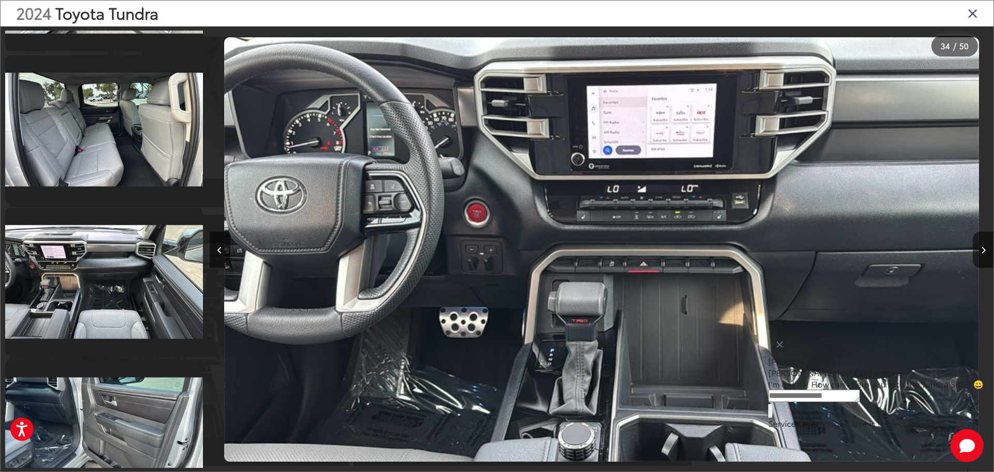
scroll to position [6104, 0]
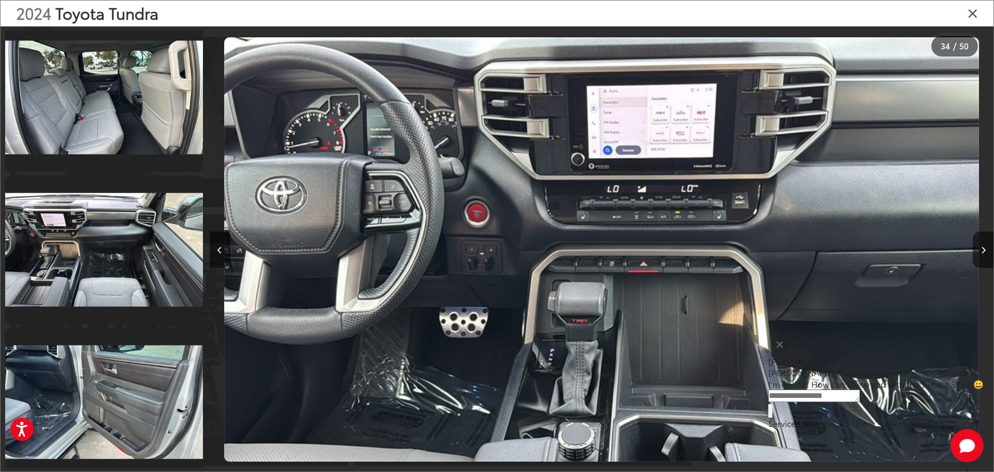
click at [976, 15] on icon "Close gallery" at bounding box center [972, 12] width 10 height 13
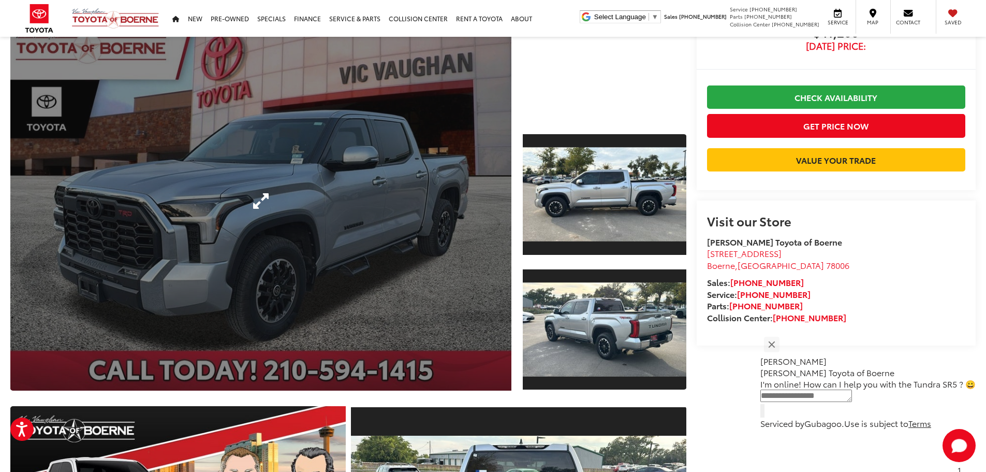
scroll to position [0, 0]
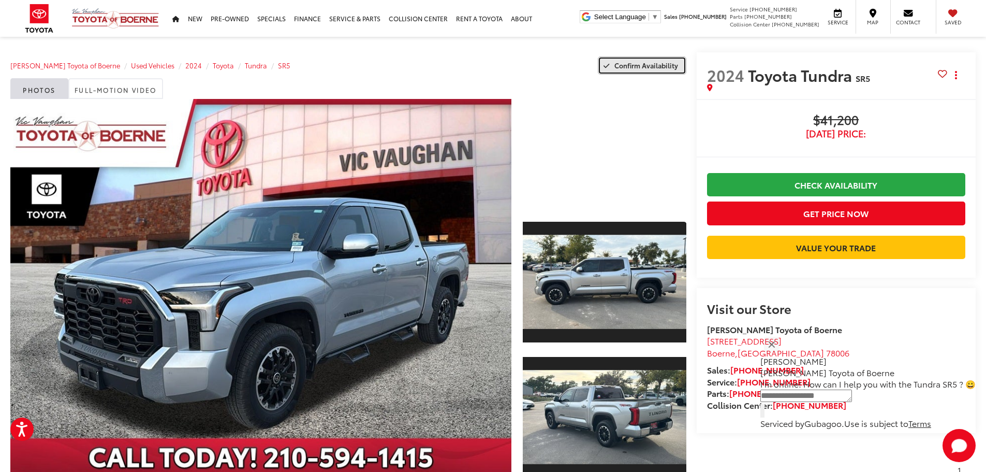
click at [624, 64] on span "Confirm Availability" at bounding box center [646, 65] width 64 height 9
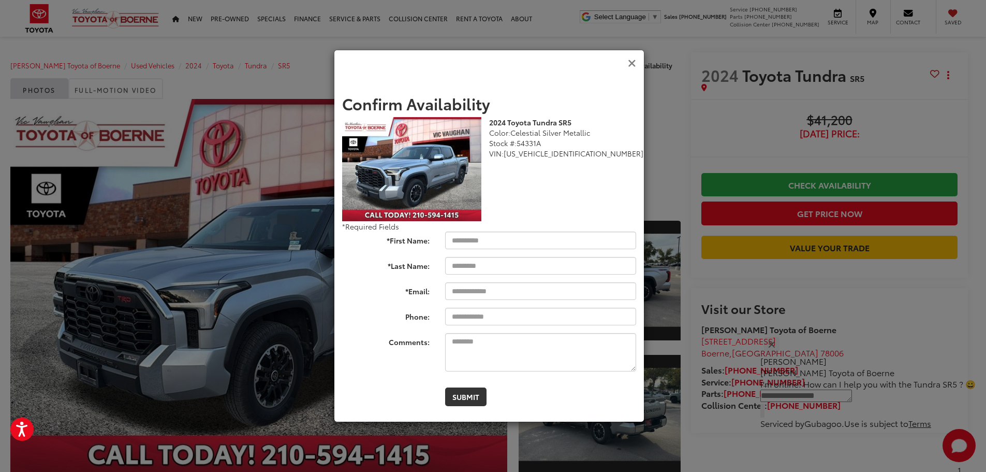
click at [633, 62] on icon "Close" at bounding box center [632, 63] width 8 height 11
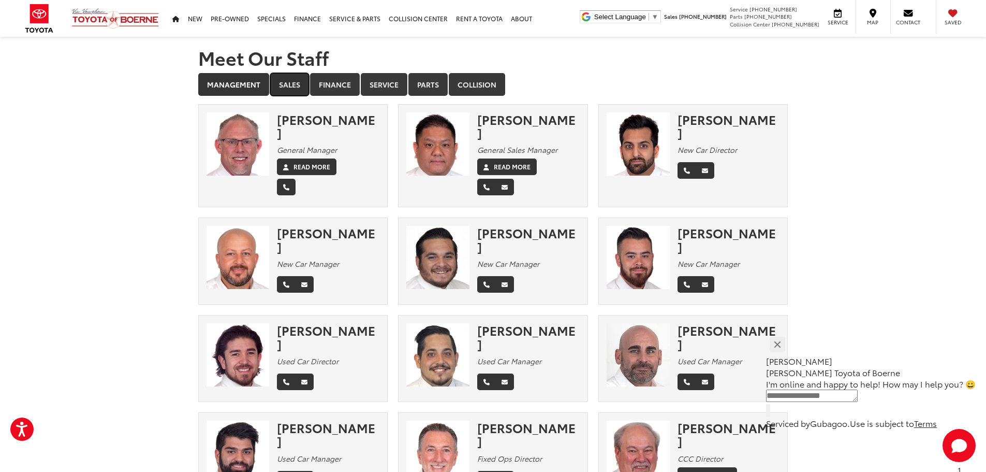
drag, startPoint x: 293, startPoint y: 83, endPoint x: 290, endPoint y: 89, distance: 5.8
click at [293, 83] on link "Sales" at bounding box center [289, 84] width 39 height 23
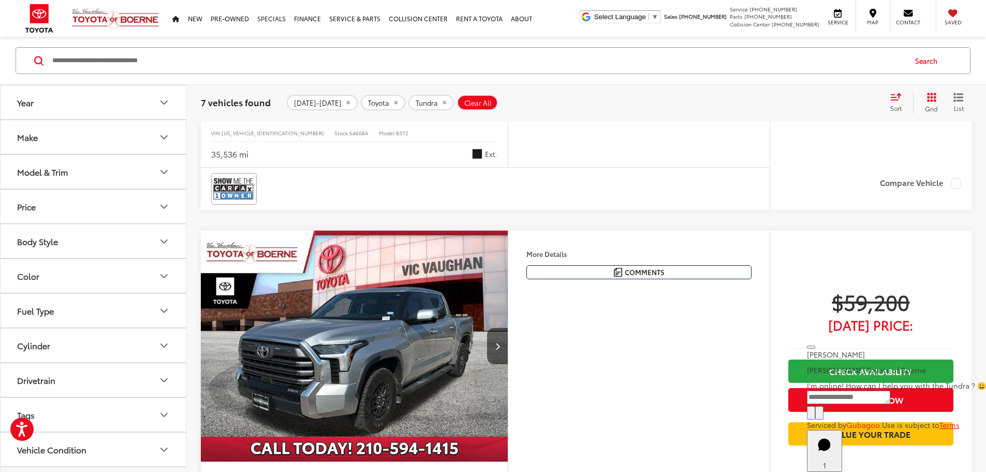
scroll to position [2030, 0]
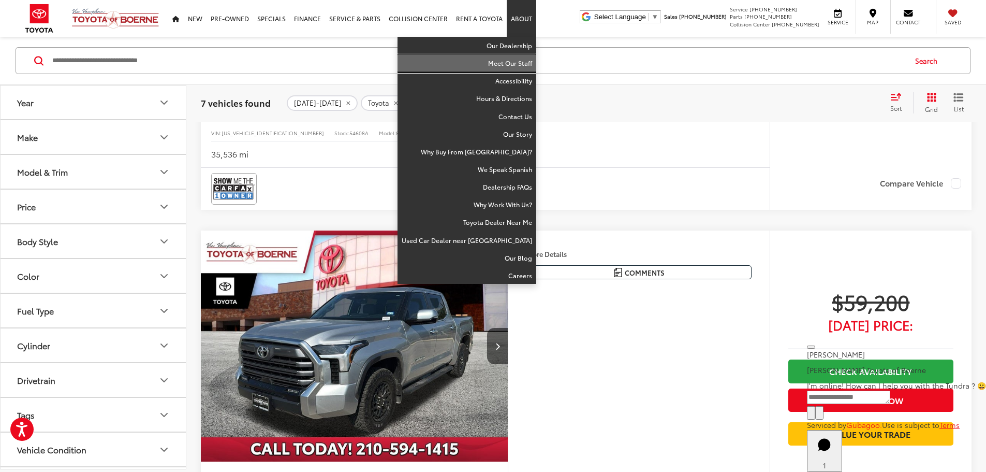
click at [508, 62] on link "Meet Our Staff" at bounding box center [467, 63] width 139 height 18
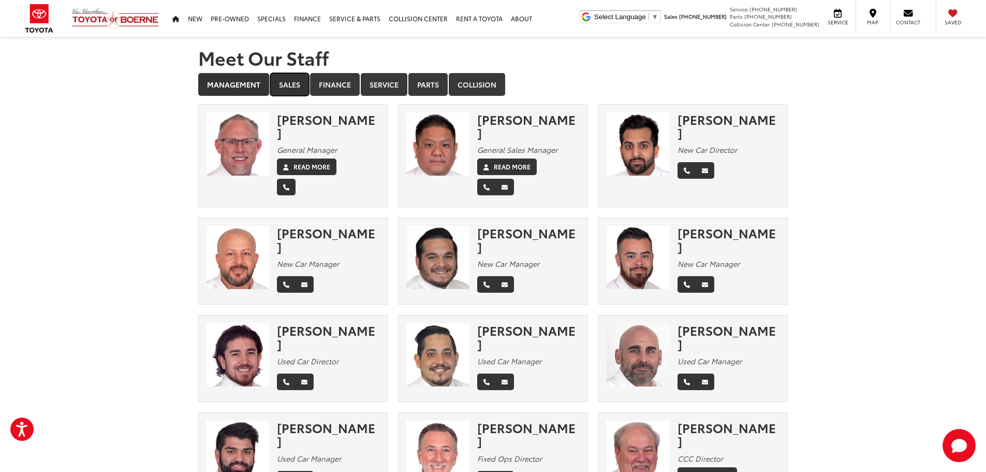
click at [278, 86] on link "Sales" at bounding box center [289, 84] width 39 height 23
